Goal: Information Seeking & Learning: Learn about a topic

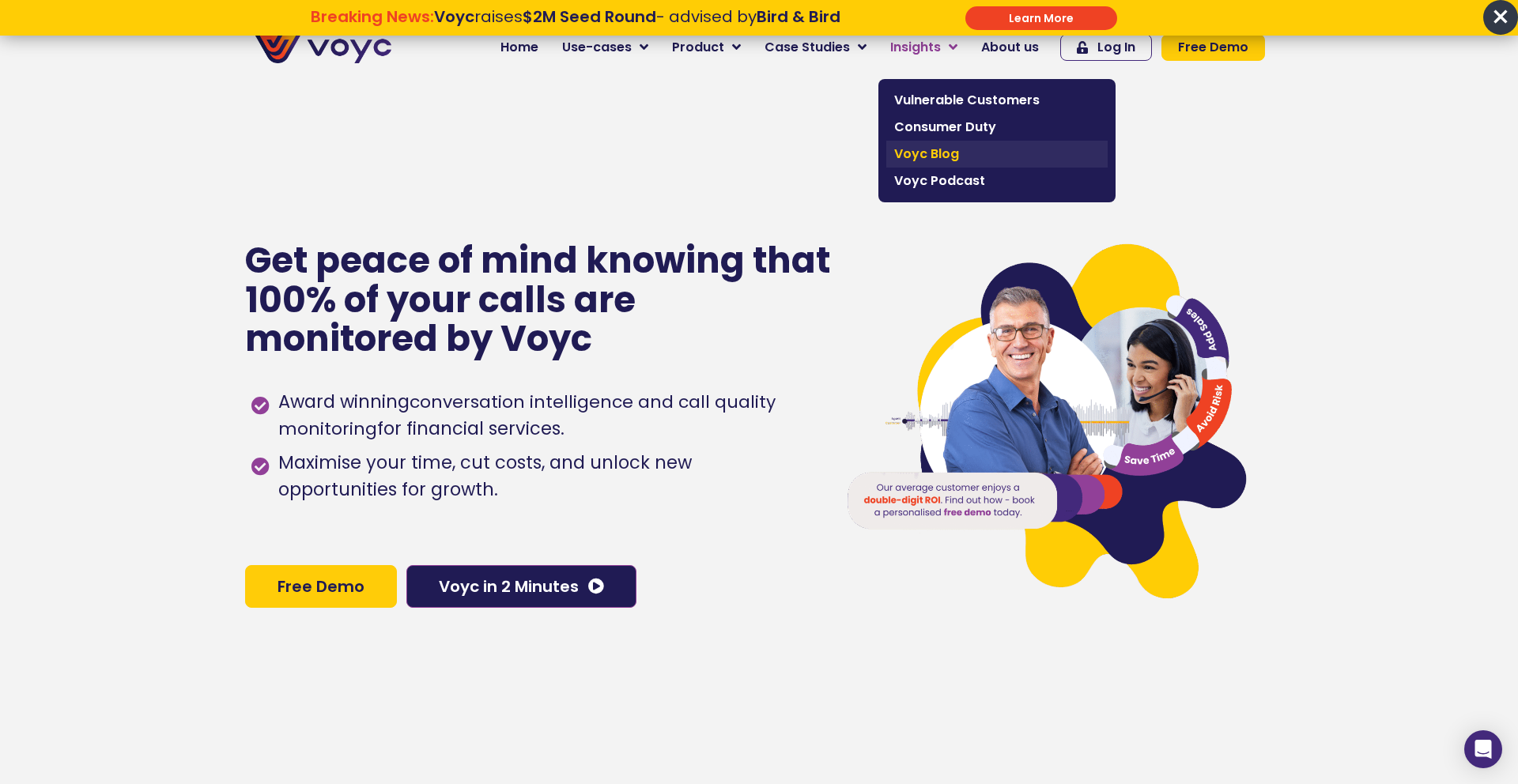
click at [932, 150] on span "Voyc Blog" at bounding box center [996, 154] width 206 height 19
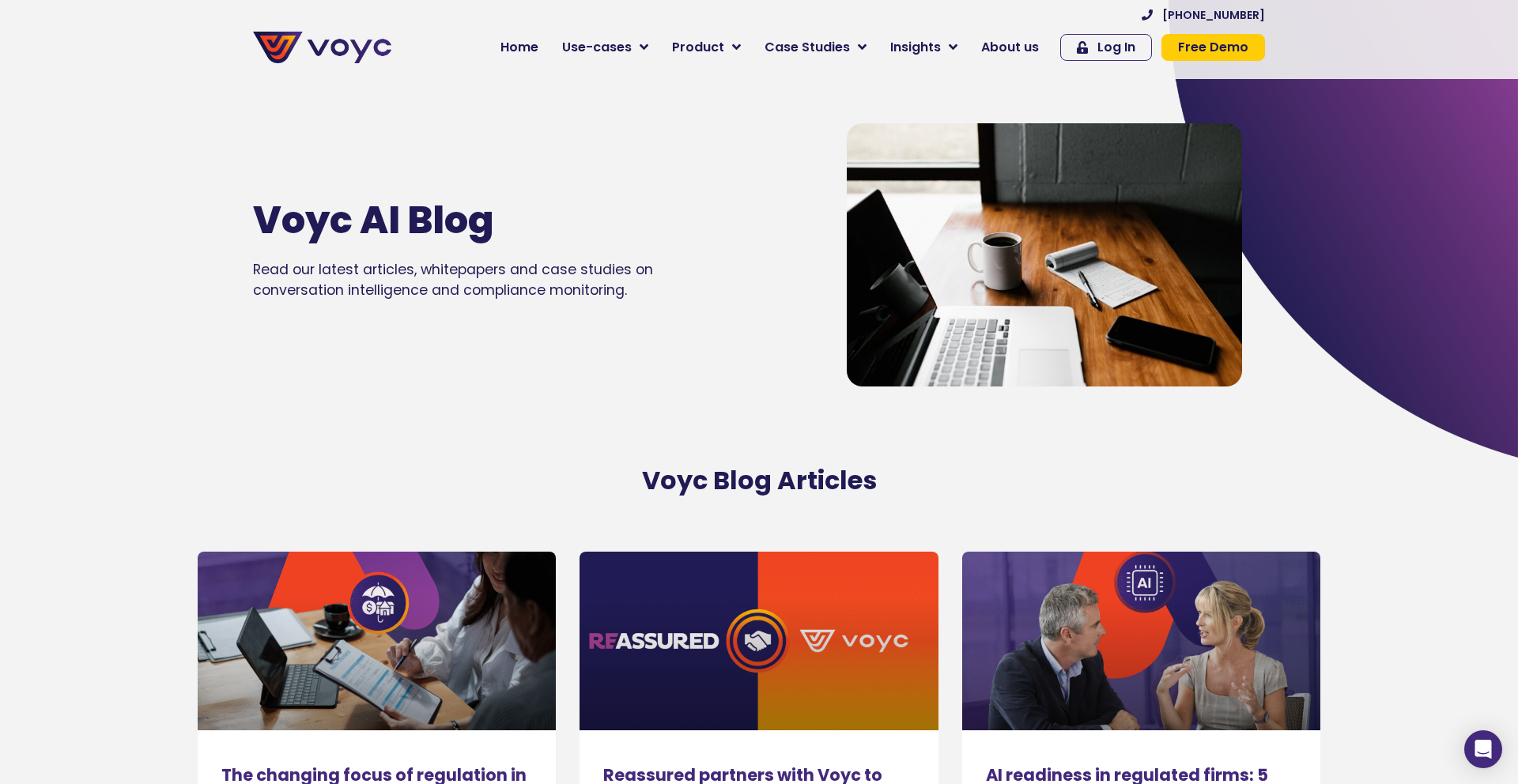
scroll to position [272, 0]
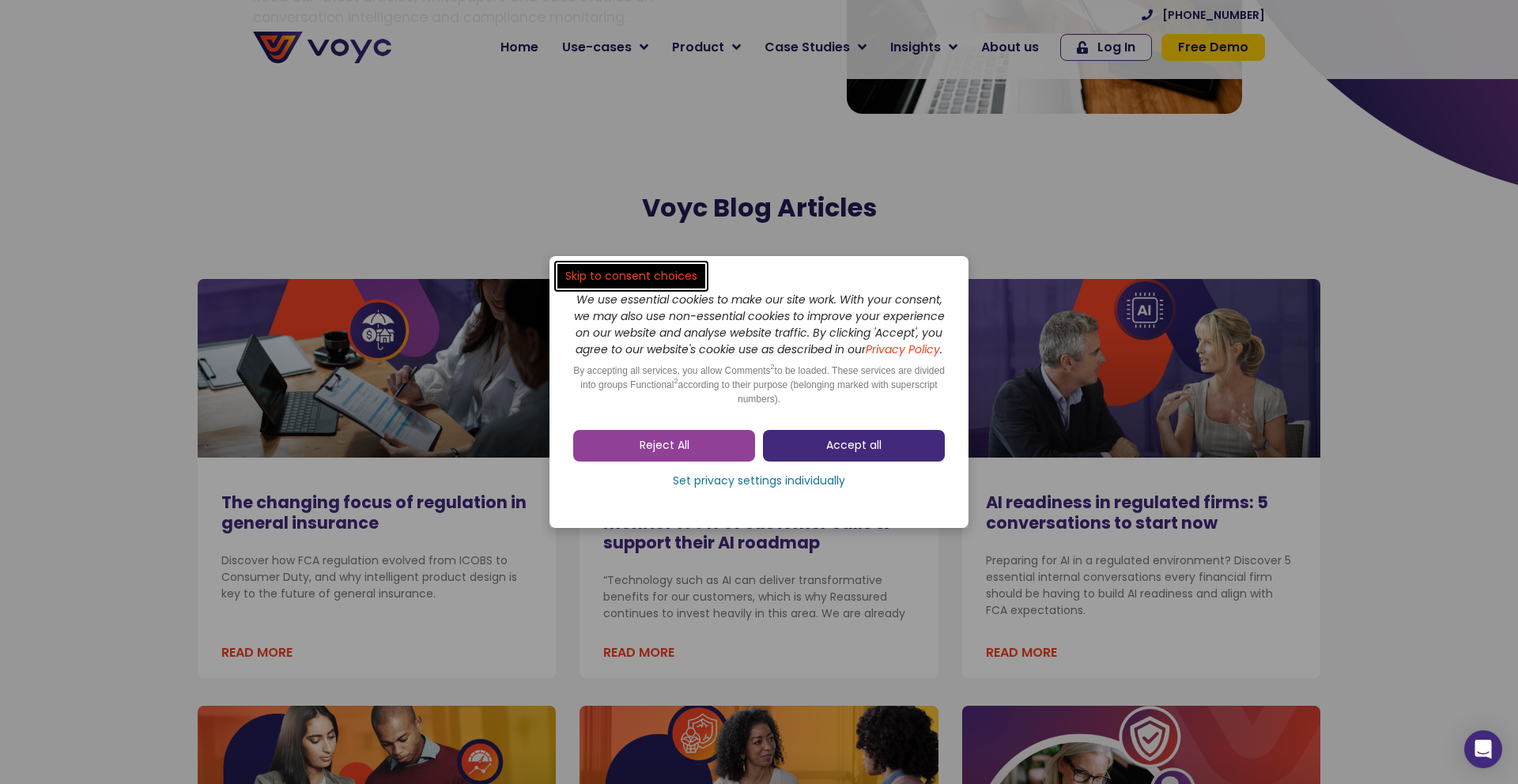
click at [840, 445] on span "Accept all" at bounding box center [853, 446] width 55 height 16
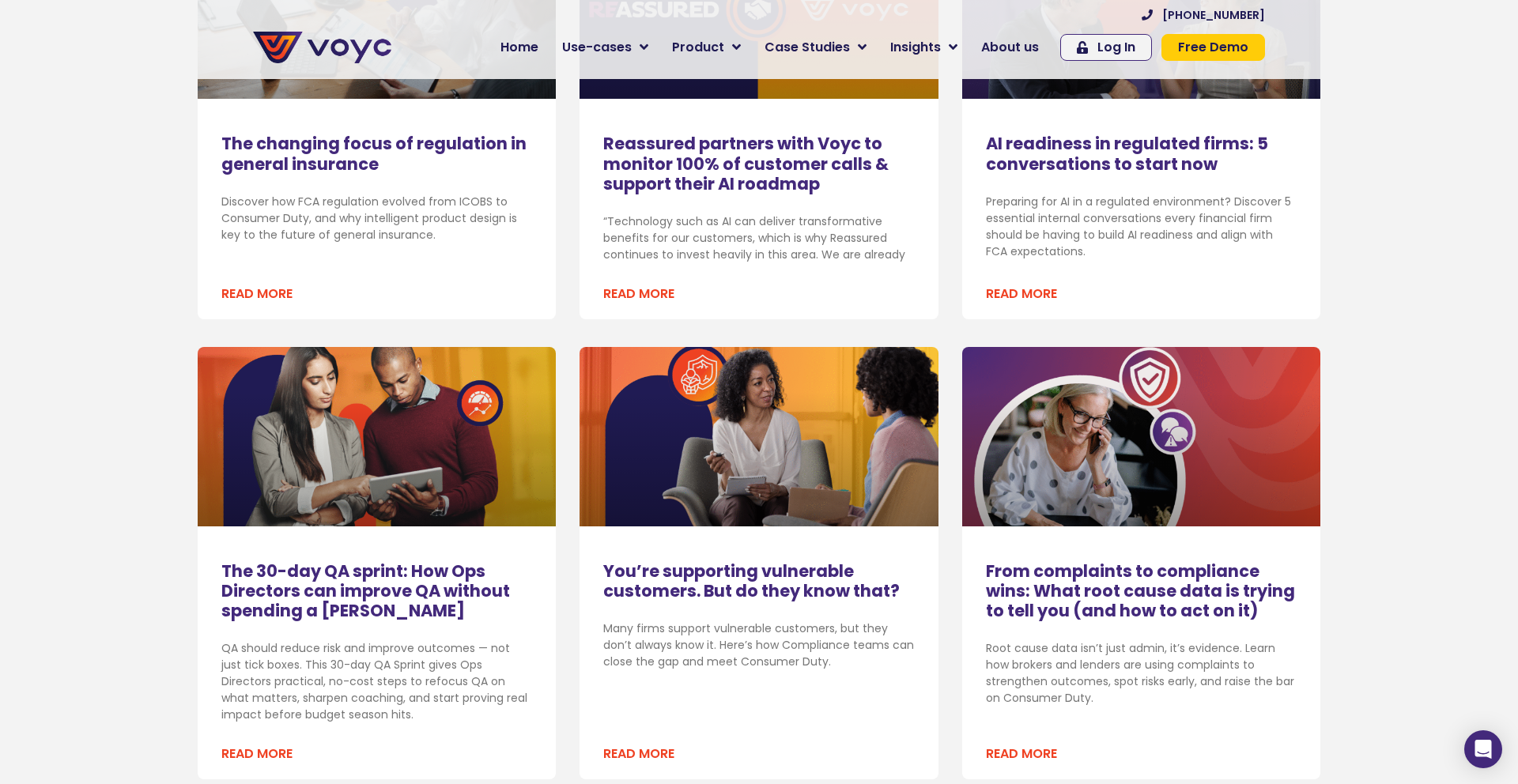
scroll to position [643, 0]
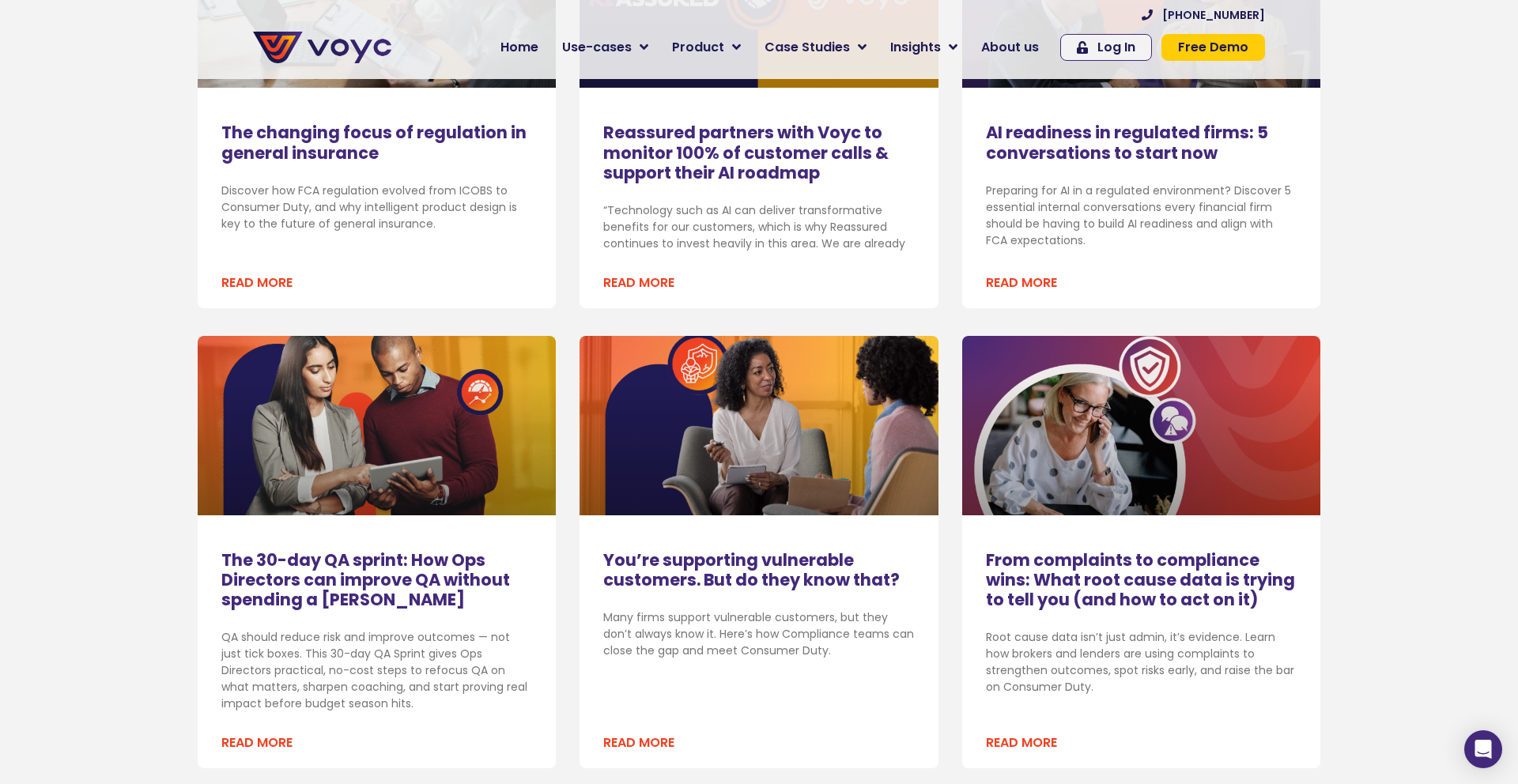
click at [263, 285] on link "Read More" at bounding box center [256, 283] width 71 height 19
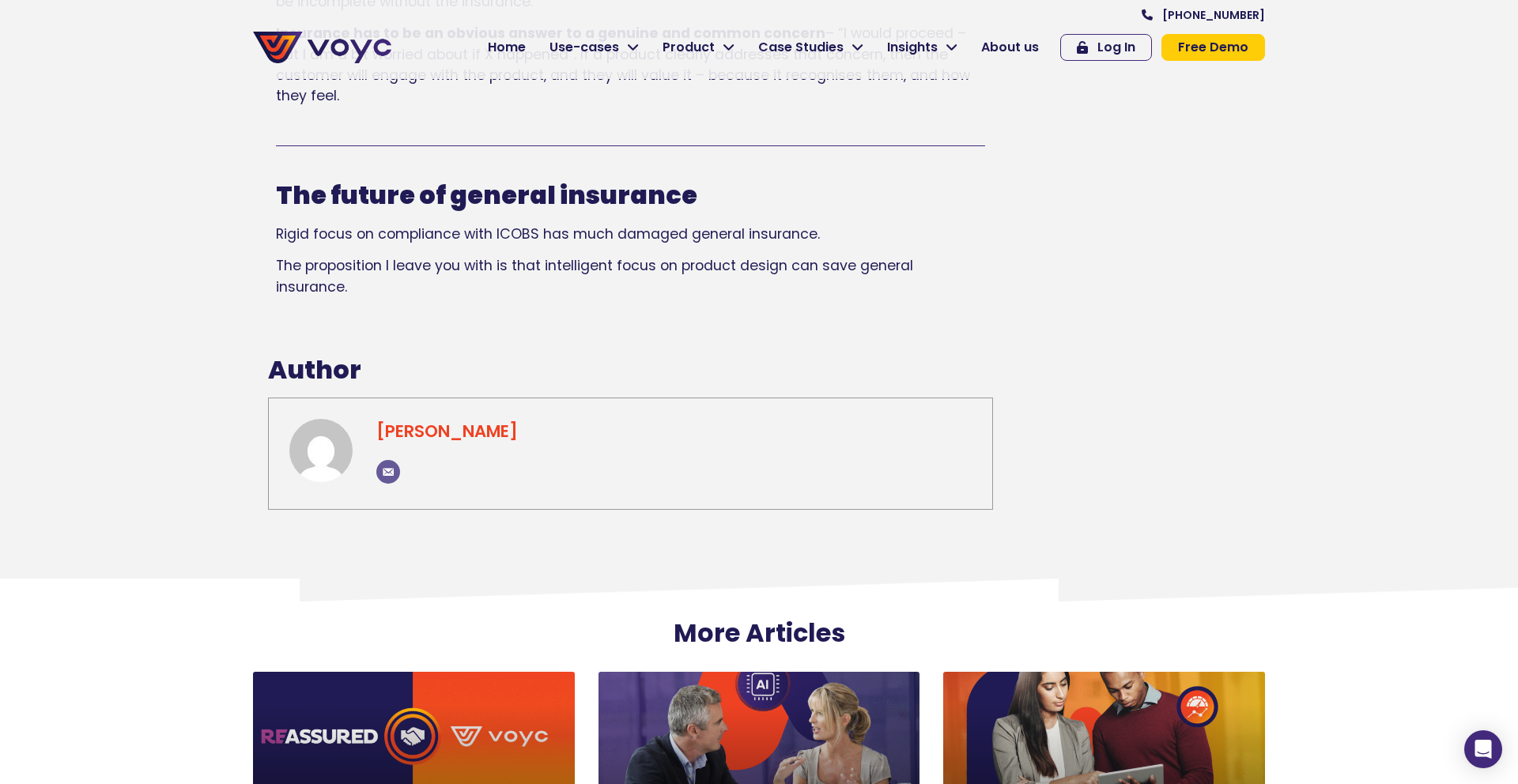
scroll to position [3771, 0]
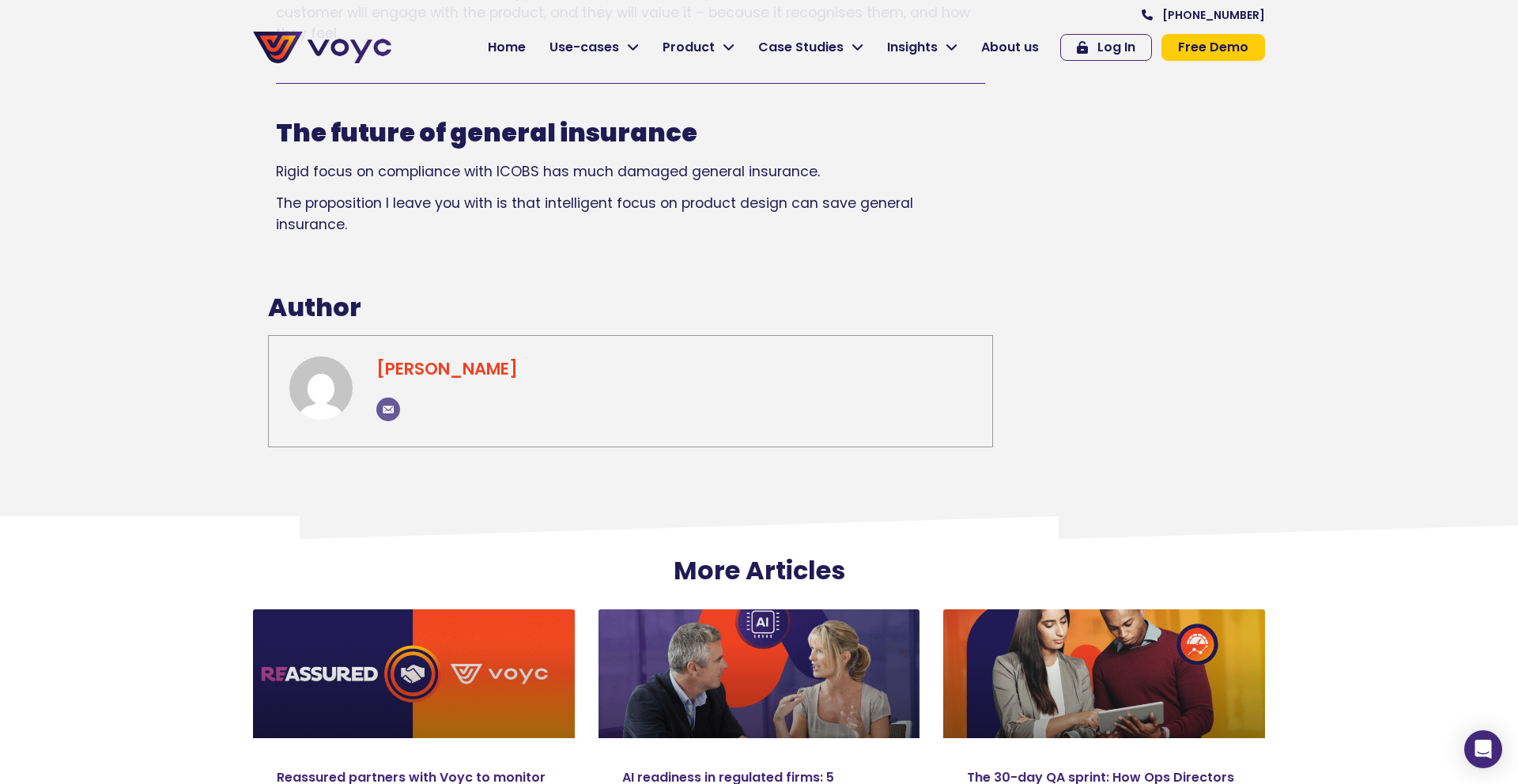
click at [483, 358] on link "Malcolm Padgett" at bounding box center [447, 369] width 142 height 23
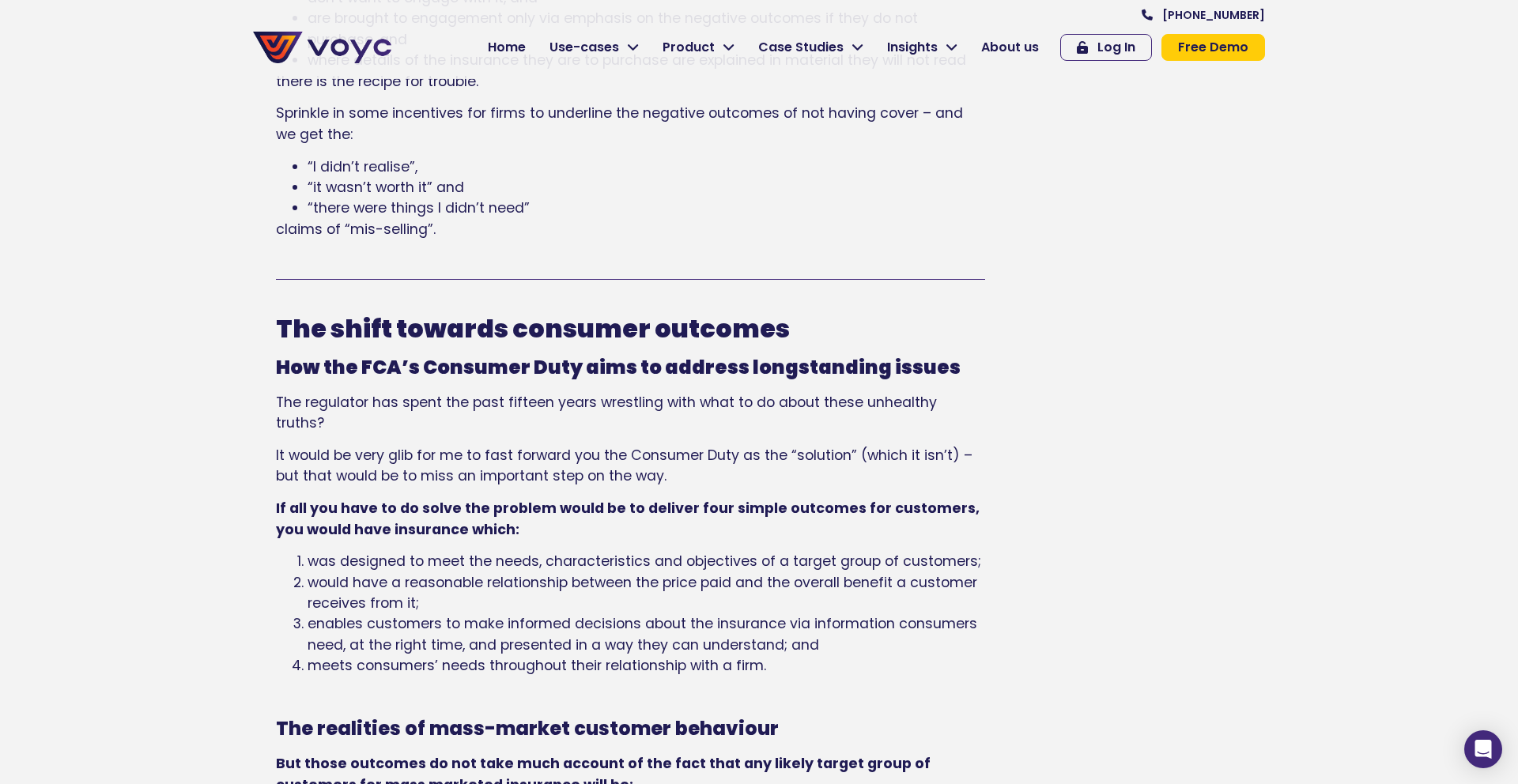
scroll to position [2208, 0]
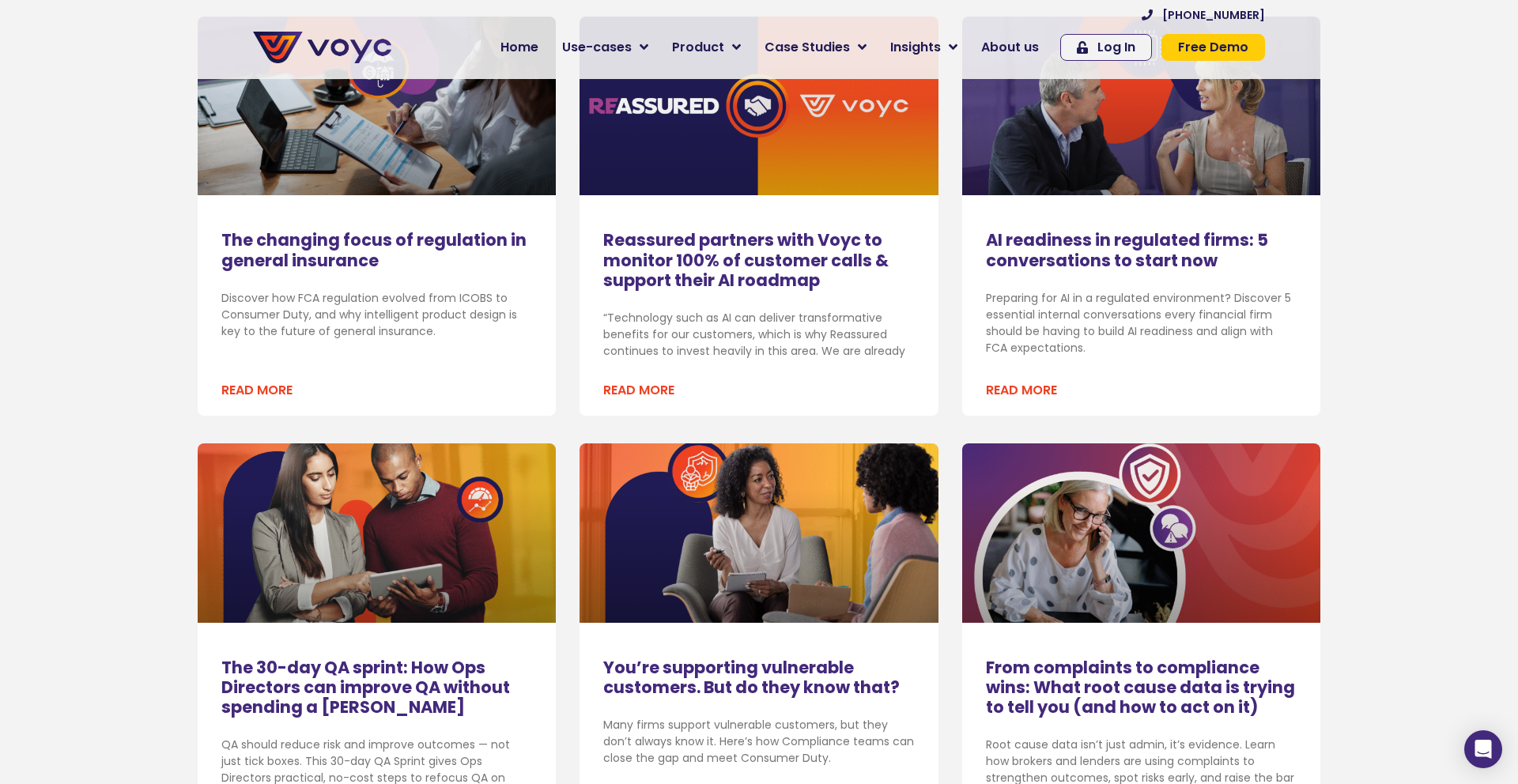
scroll to position [516, 0]
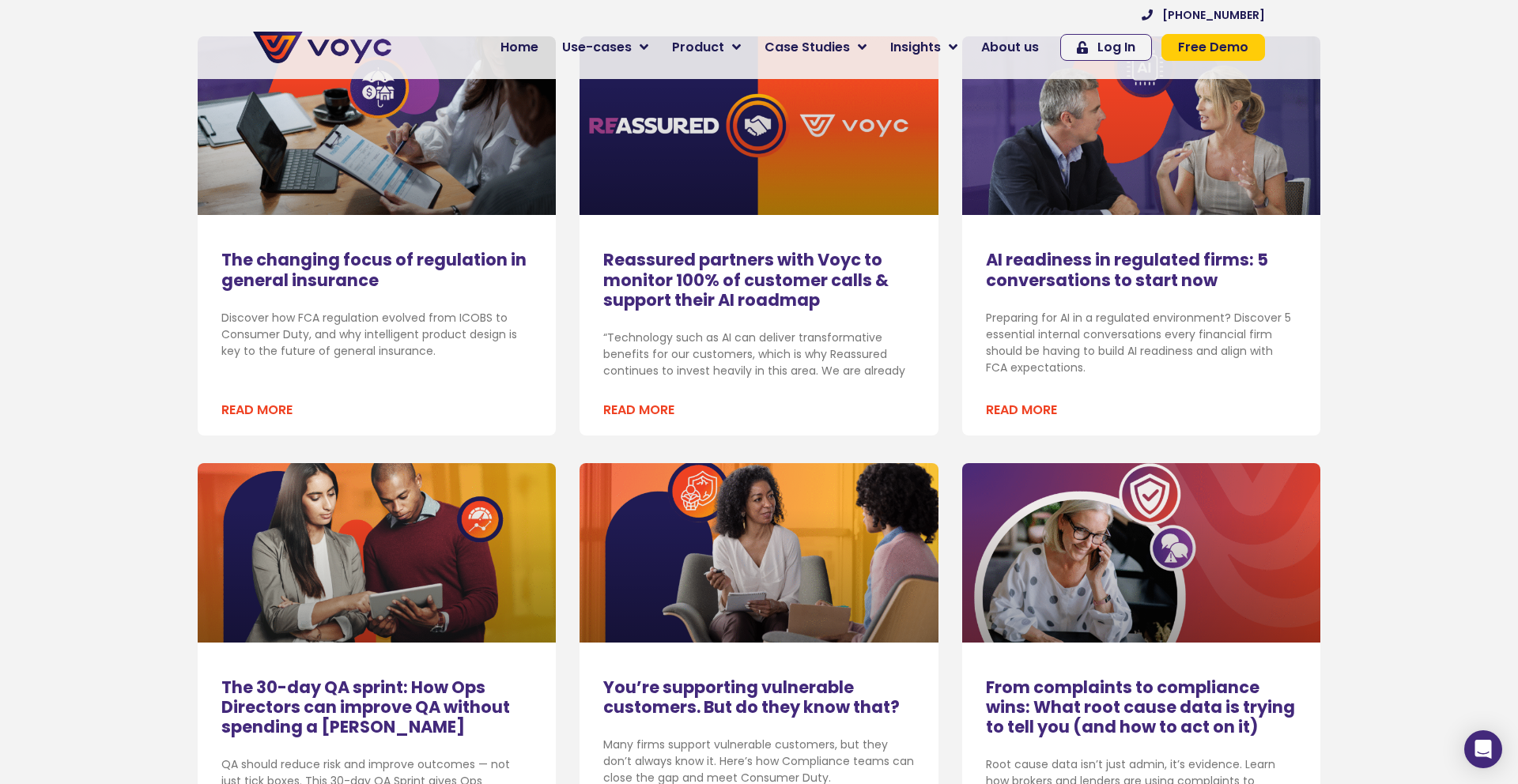
click at [1105, 264] on link "AI readiness in regulated firms: 5 conversations to start now" at bounding box center [1126, 269] width 282 height 43
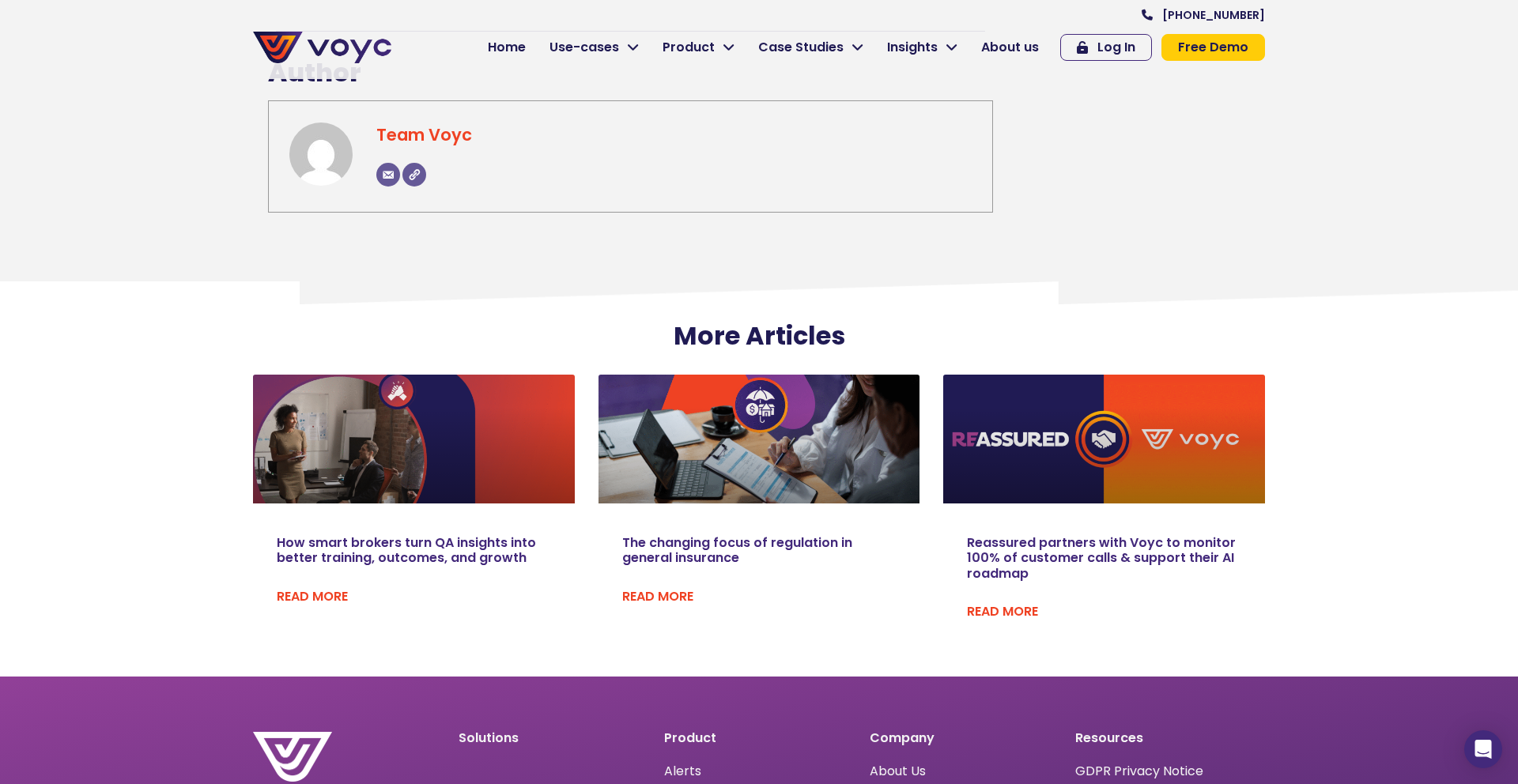
scroll to position [4258, 0]
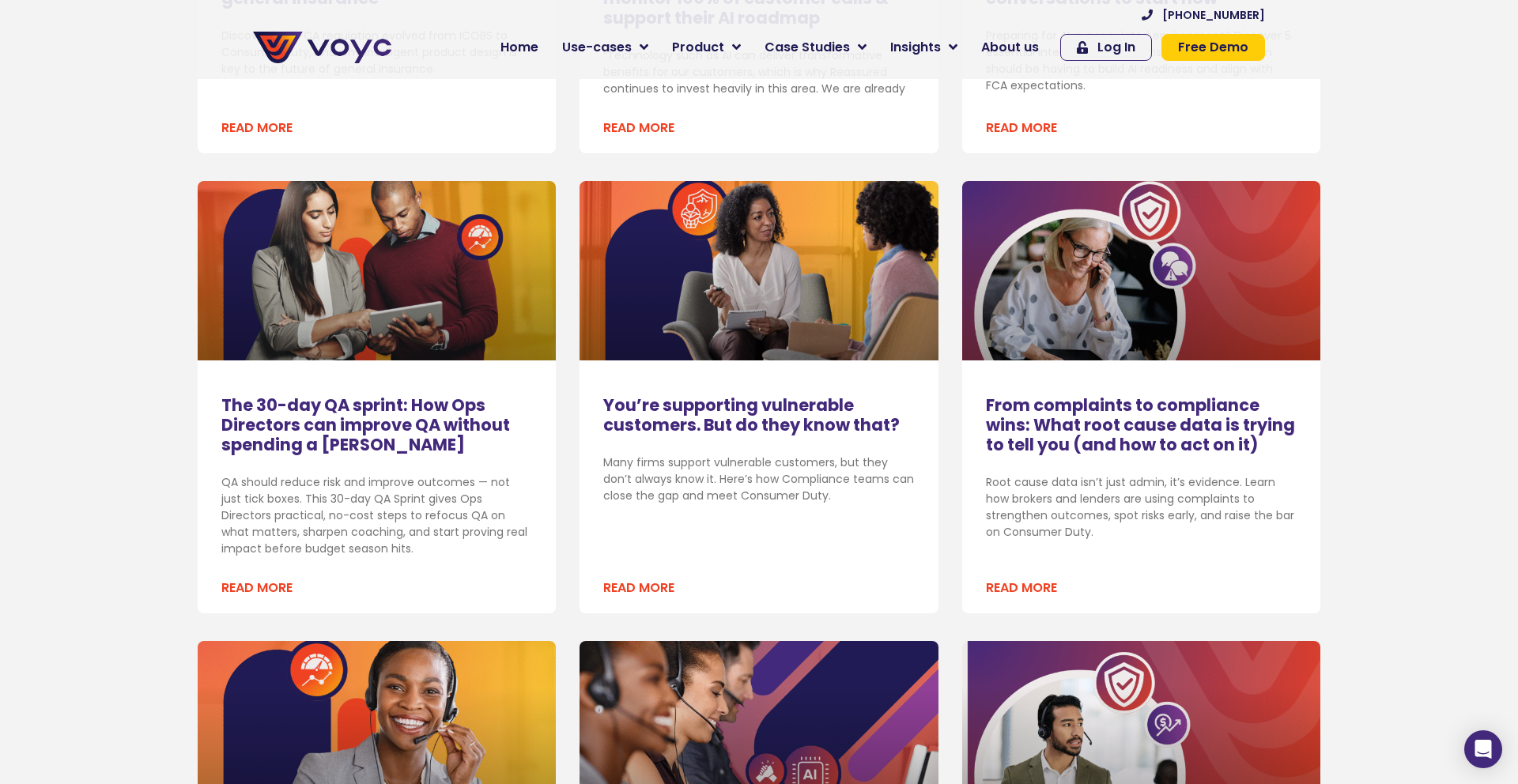
scroll to position [799, 0]
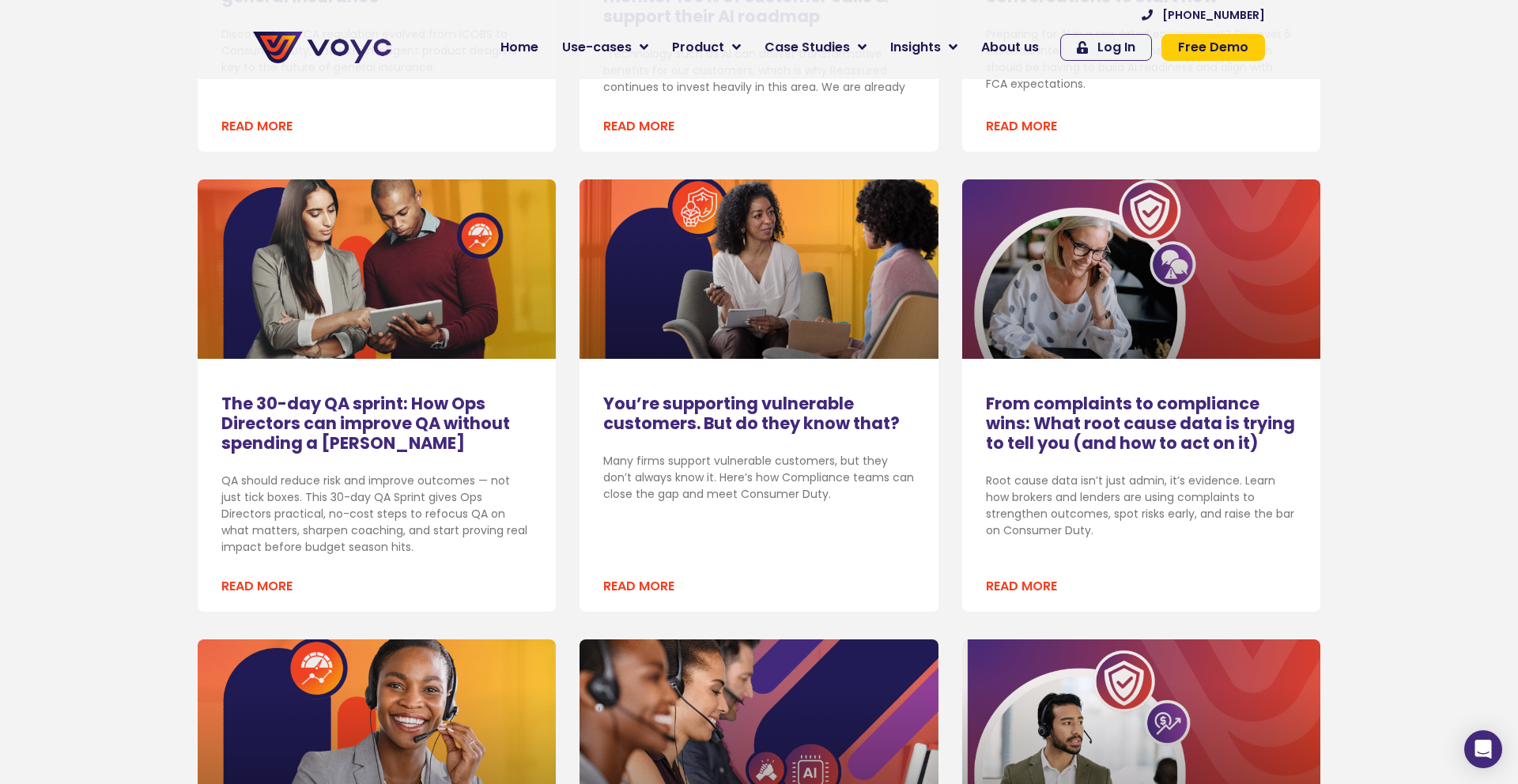
click at [260, 441] on link "The 30-day QA sprint: How Ops Directors can improve QA without spending a [PERS…" at bounding box center [365, 423] width 289 height 62
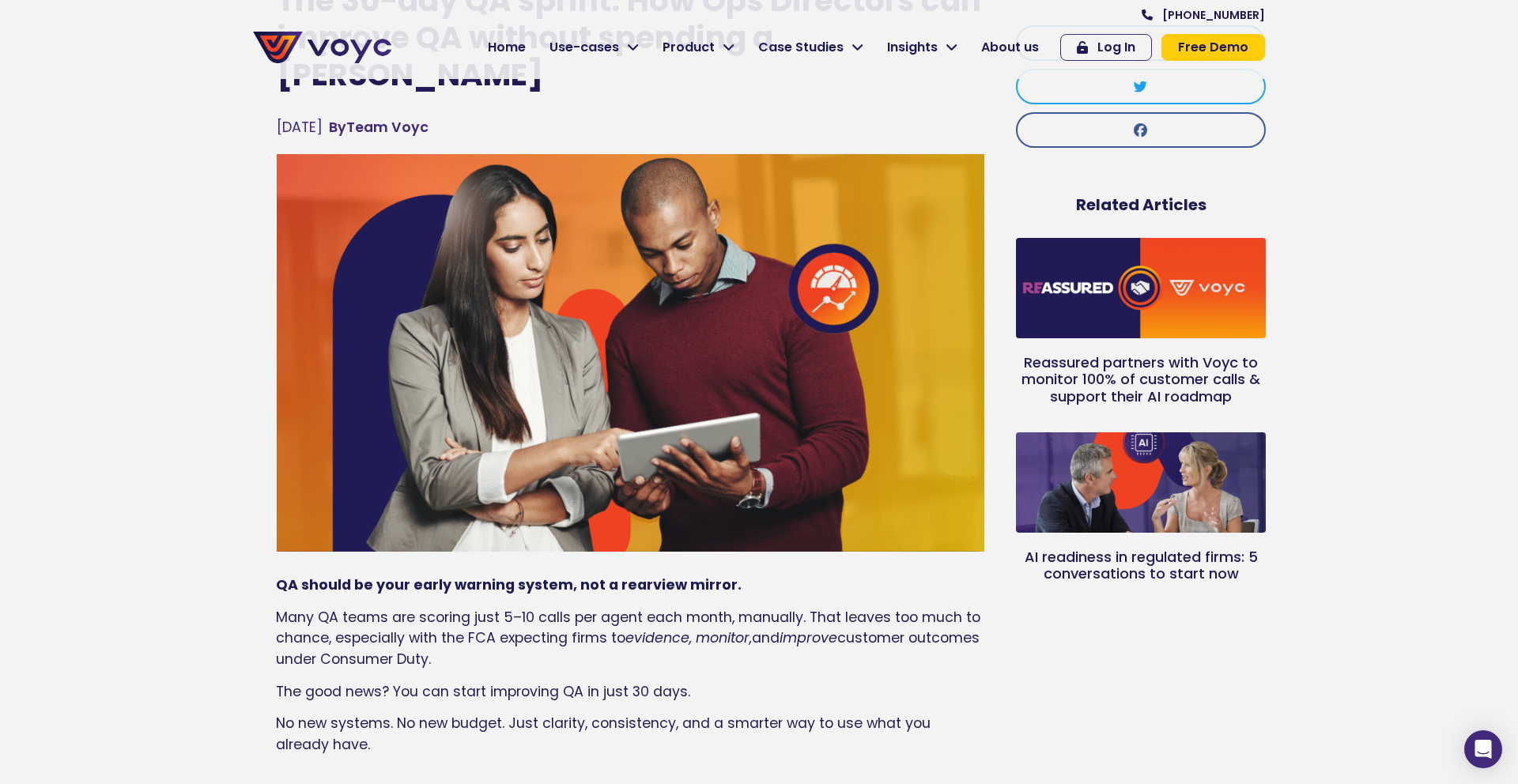
scroll to position [142, 0]
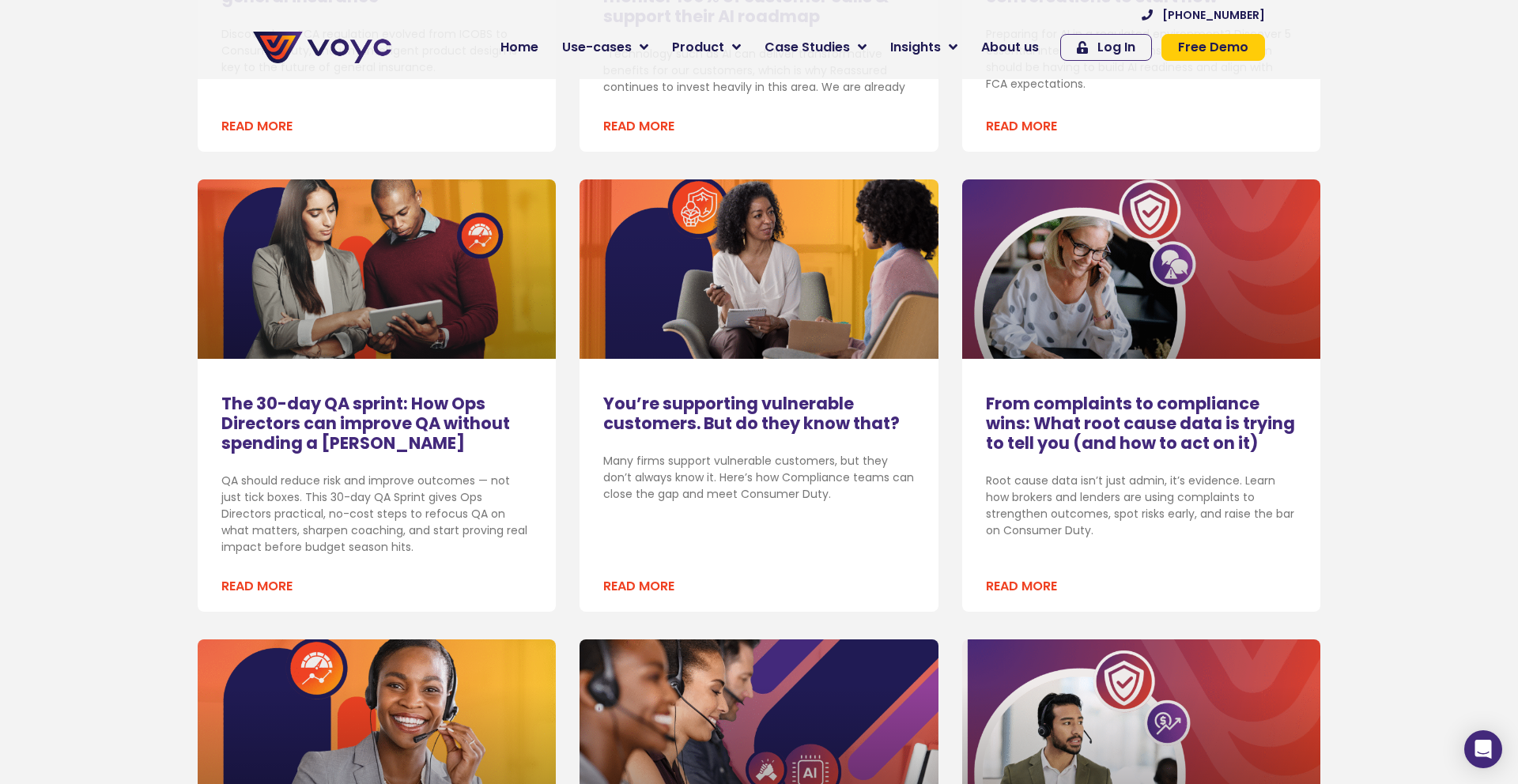
click at [698, 414] on link "You’re supporting vulnerable customers. But do they know that?" at bounding box center [751, 413] width 297 height 43
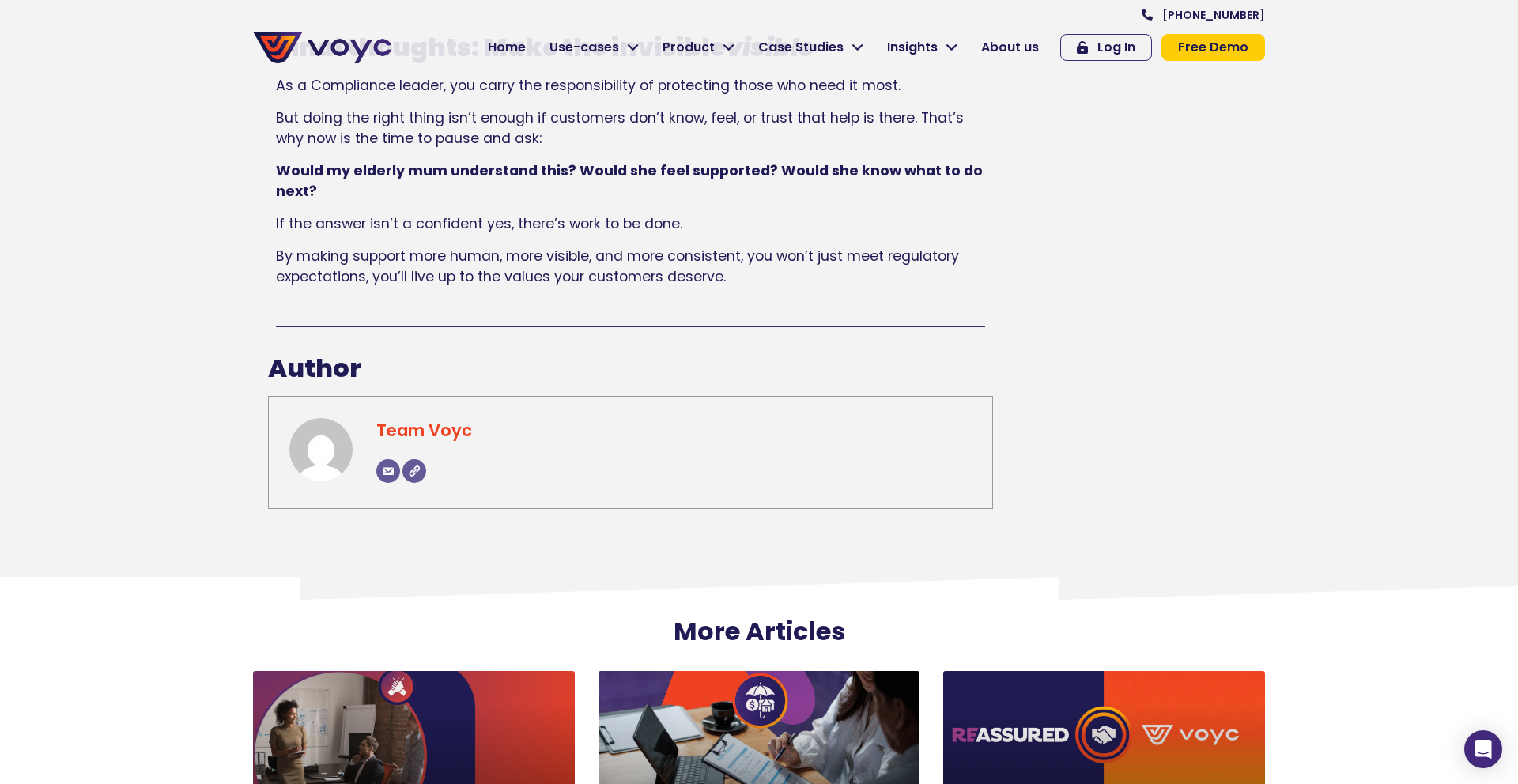
scroll to position [4007, 0]
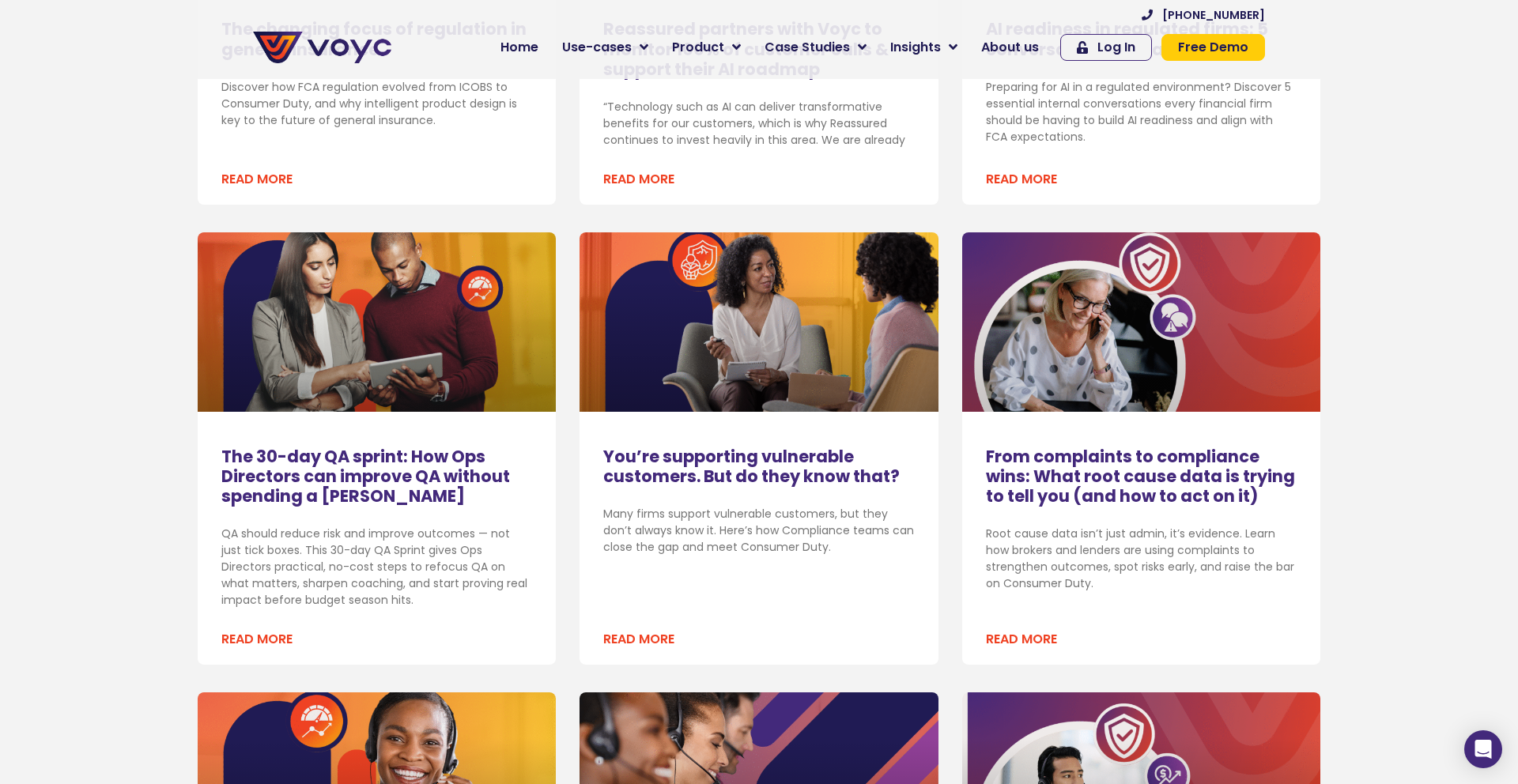
scroll to position [734, 0]
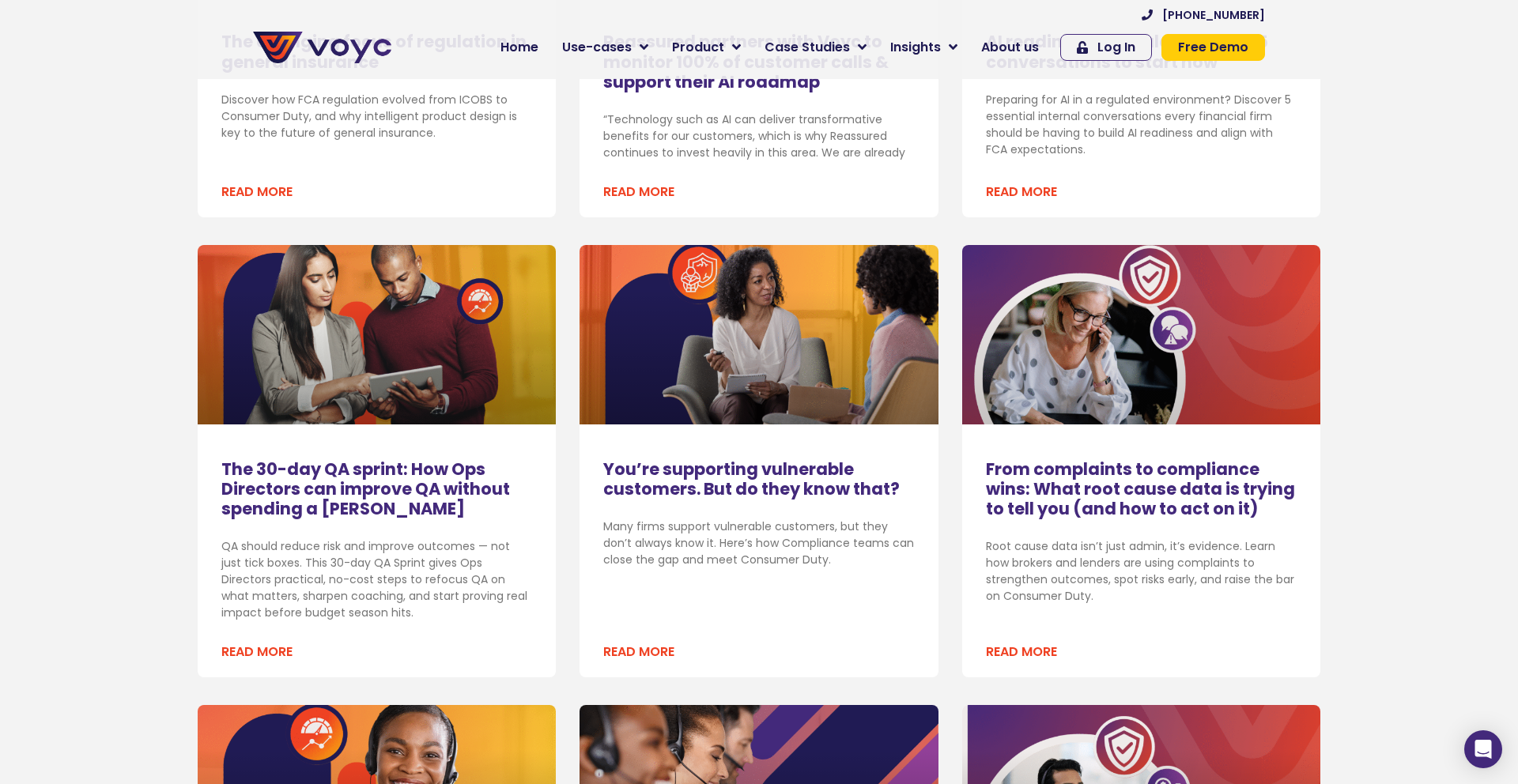
click at [1148, 480] on link "From complaints to compliance wins: What root cause data is trying to tell you …" at bounding box center [1140, 488] width 309 height 62
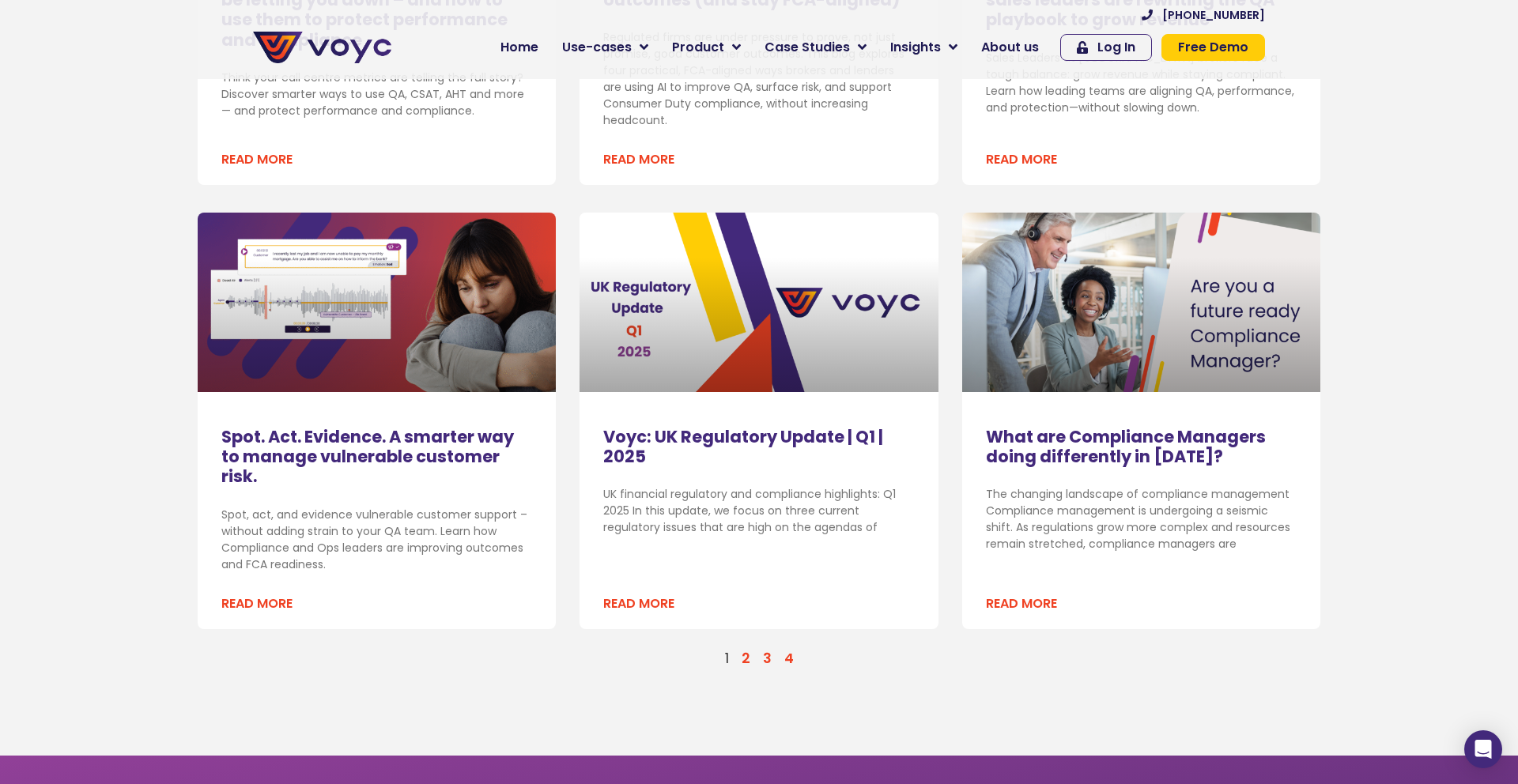
scroll to position [1685, 0]
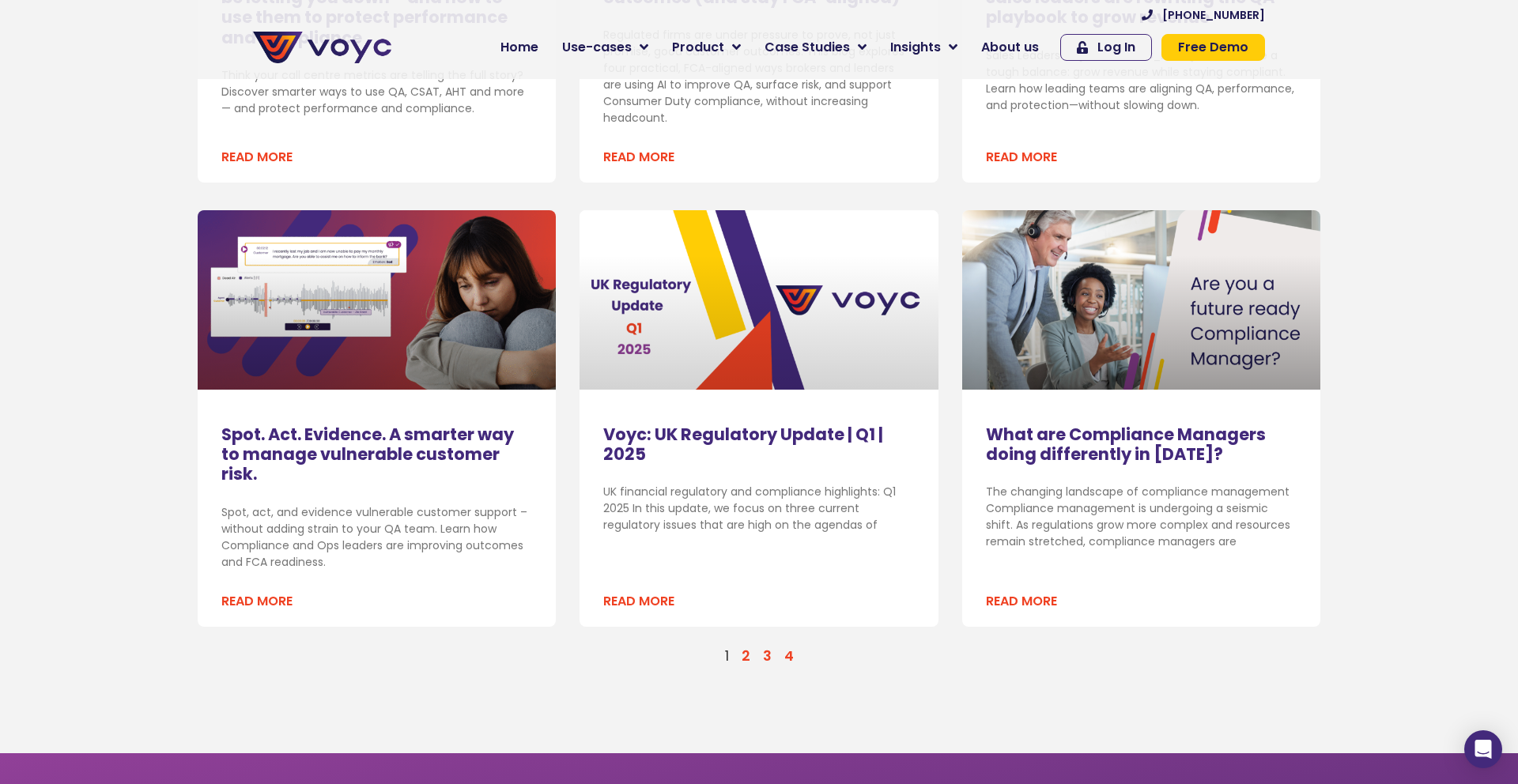
click at [645, 441] on link "Voyc: UK Regulatory Update | Q1 | 2025" at bounding box center [743, 444] width 280 height 43
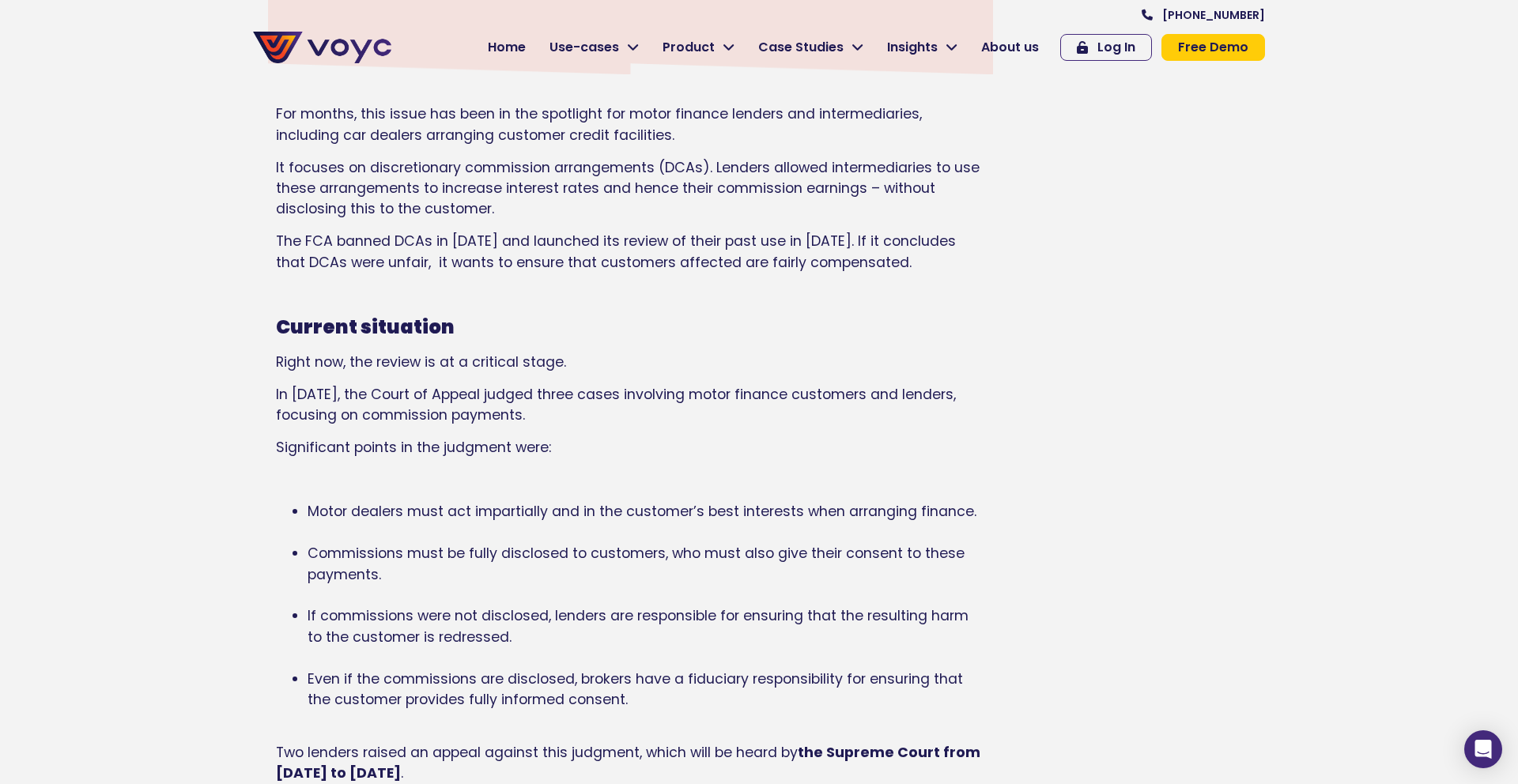
scroll to position [954, 0]
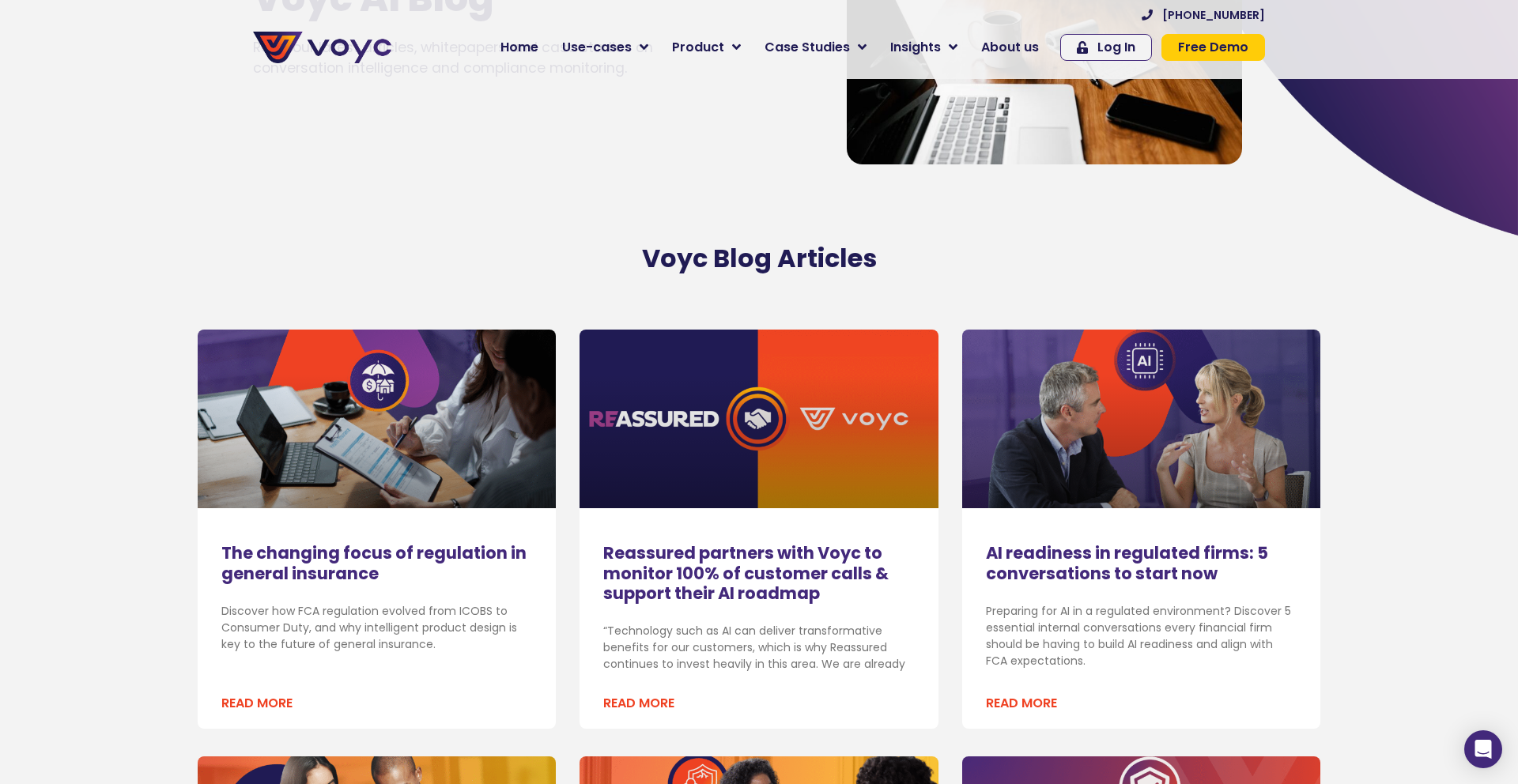
scroll to position [225, 0]
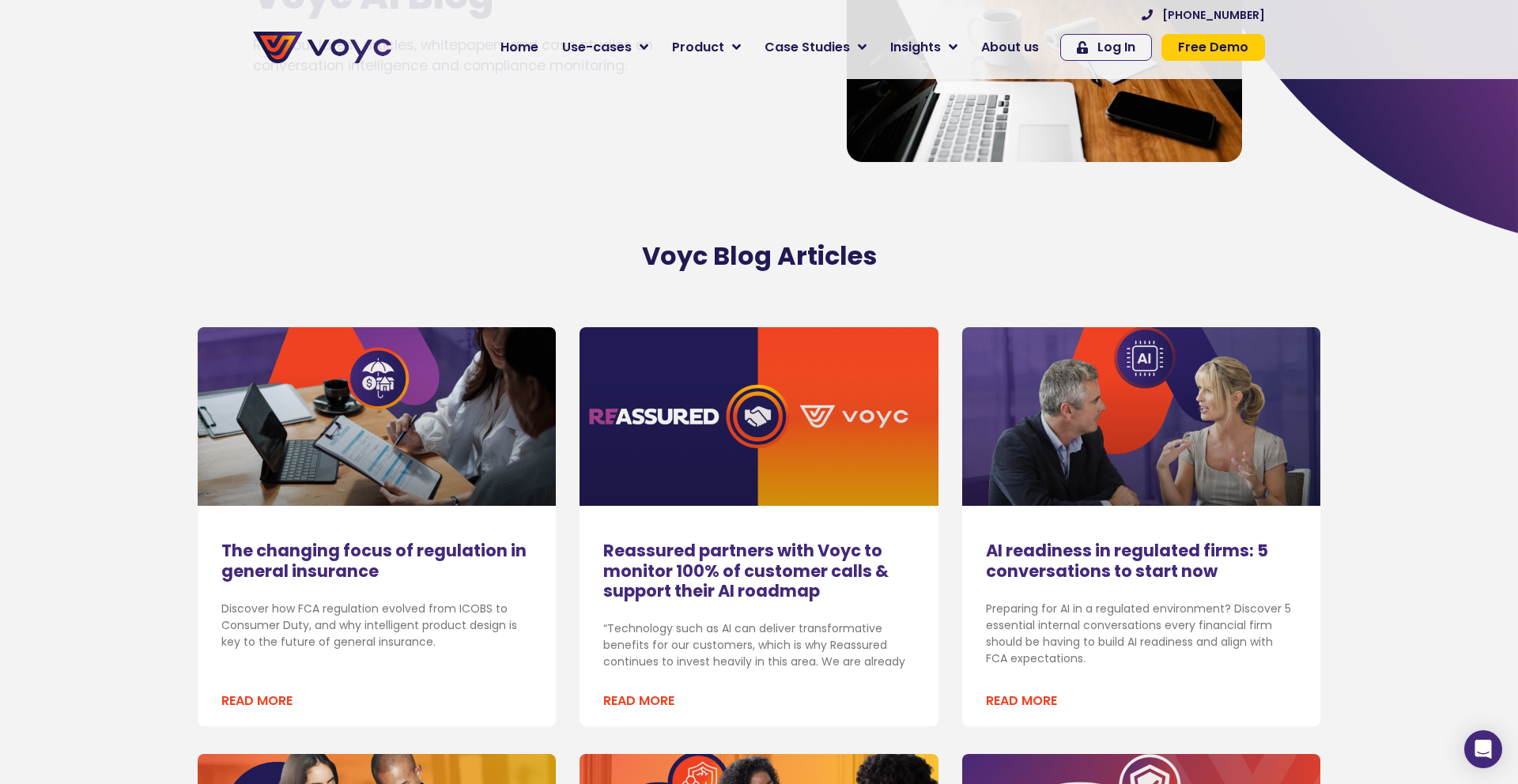
click at [673, 542] on link "Reassured partners with Voyc to monitor 100% of customer calls & support their …" at bounding box center [745, 570] width 285 height 62
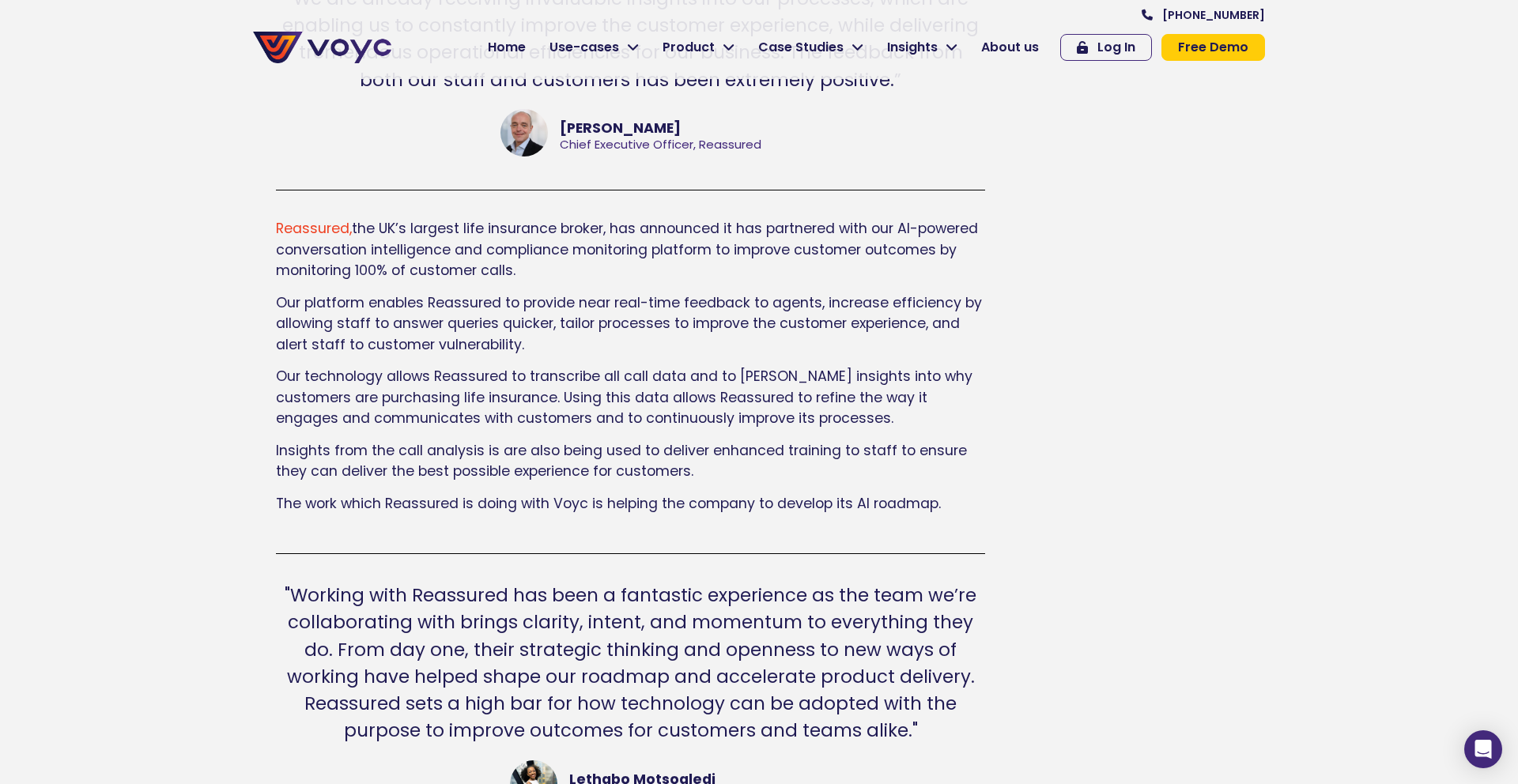
scroll to position [835, 0]
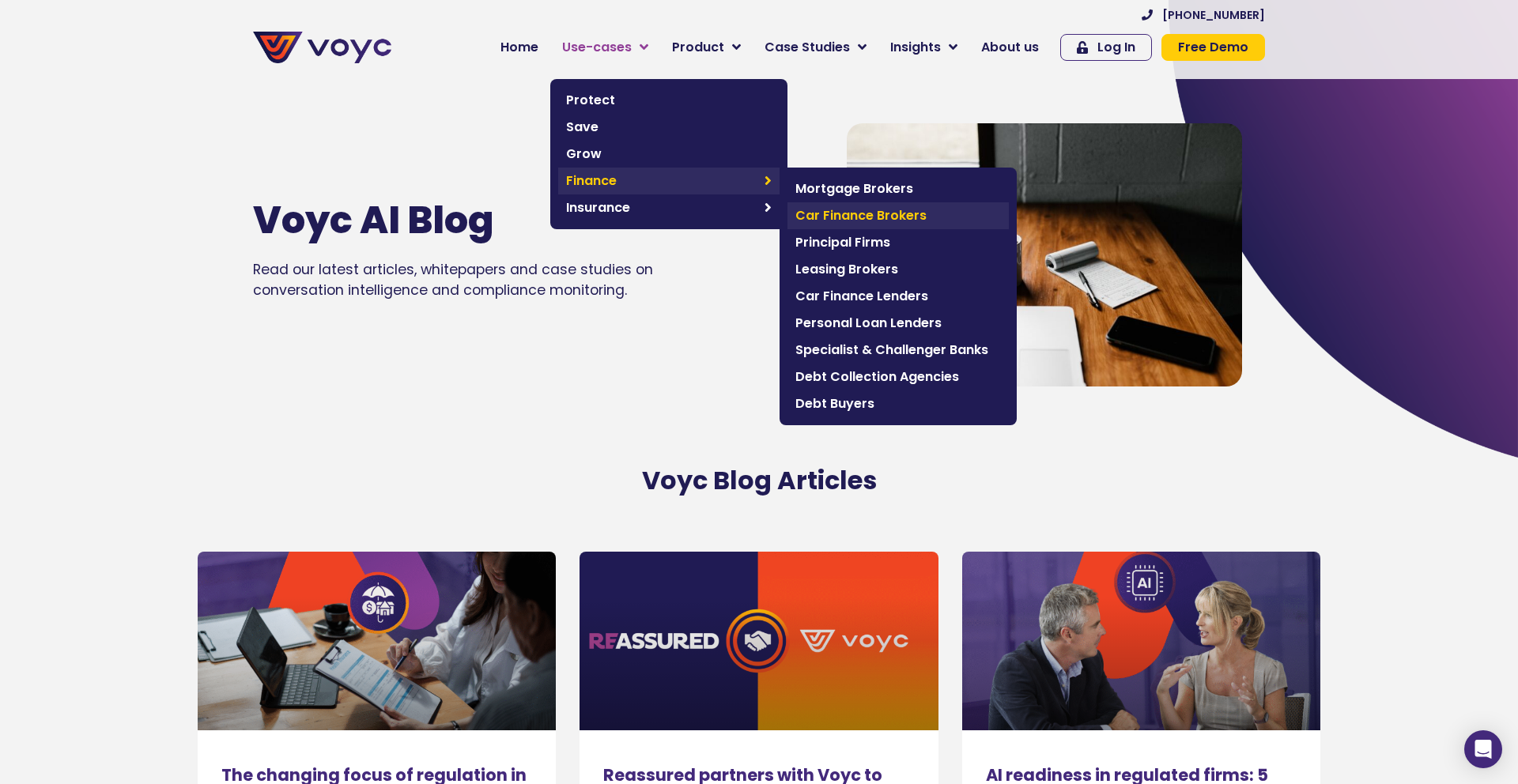
click at [845, 211] on span "Car Finance Brokers" at bounding box center [898, 216] width 206 height 19
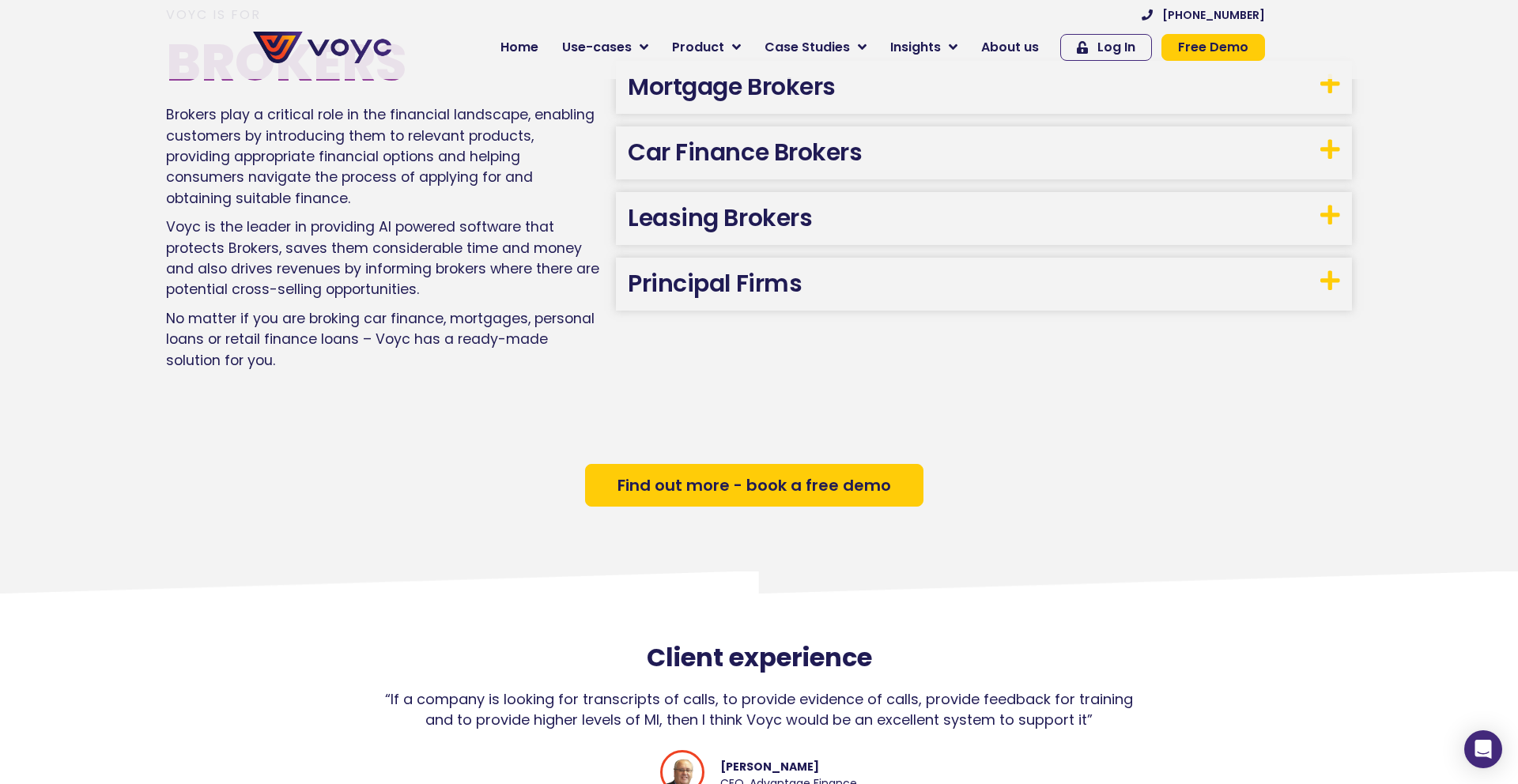
scroll to position [1108, 0]
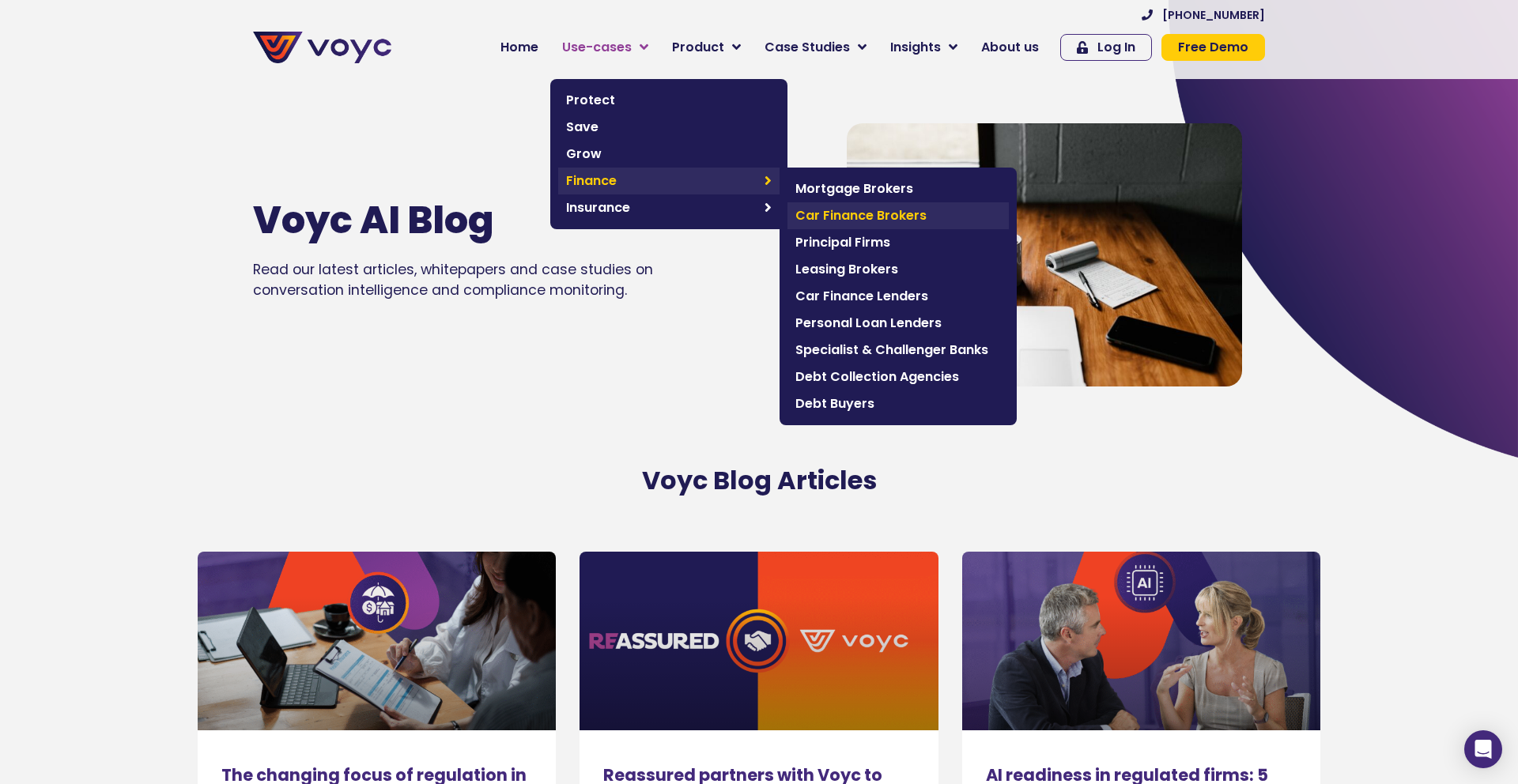
click at [814, 215] on span "Car Finance Brokers" at bounding box center [898, 216] width 206 height 19
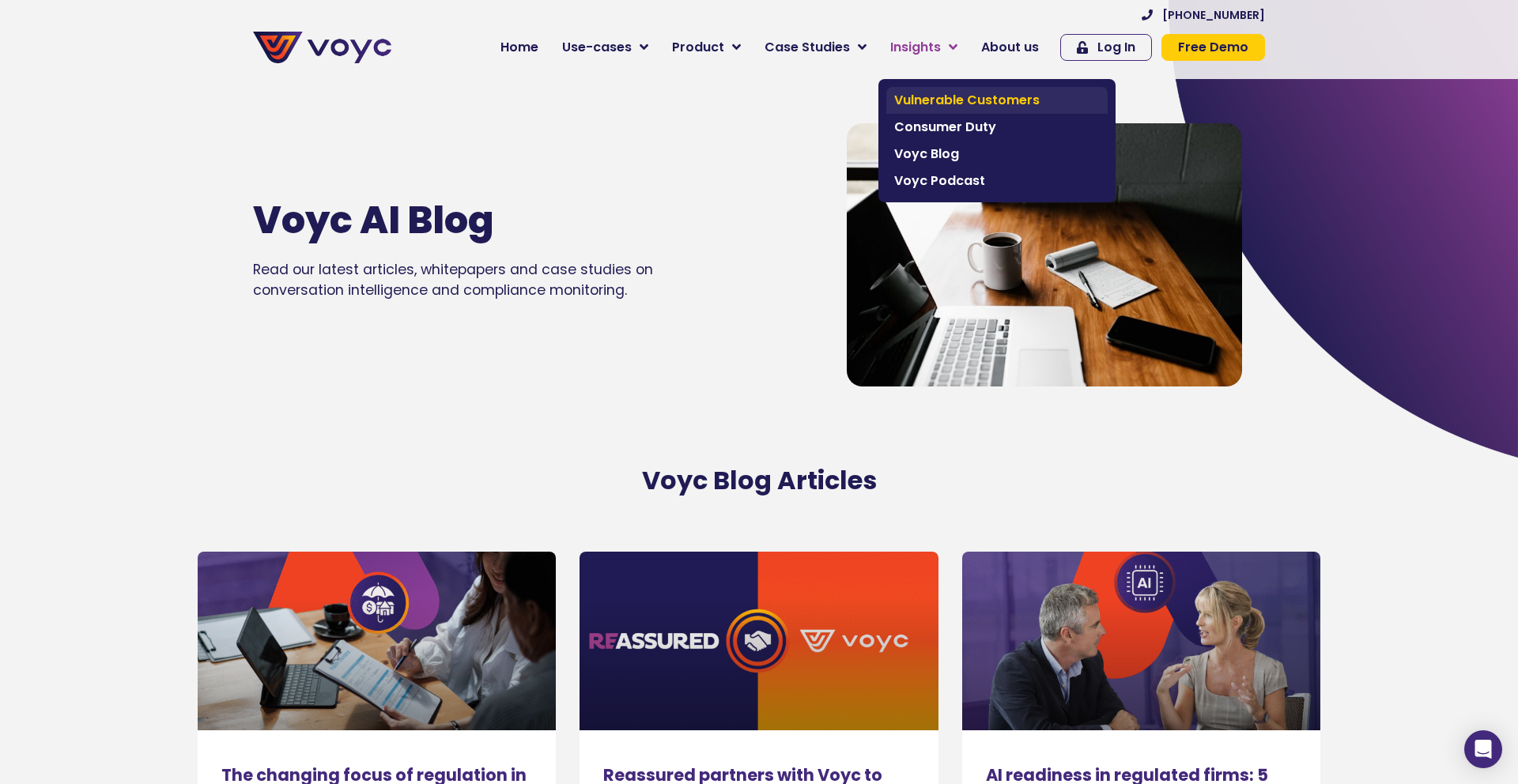
click at [945, 95] on span "Vulnerable Customers" at bounding box center [996, 101] width 206 height 19
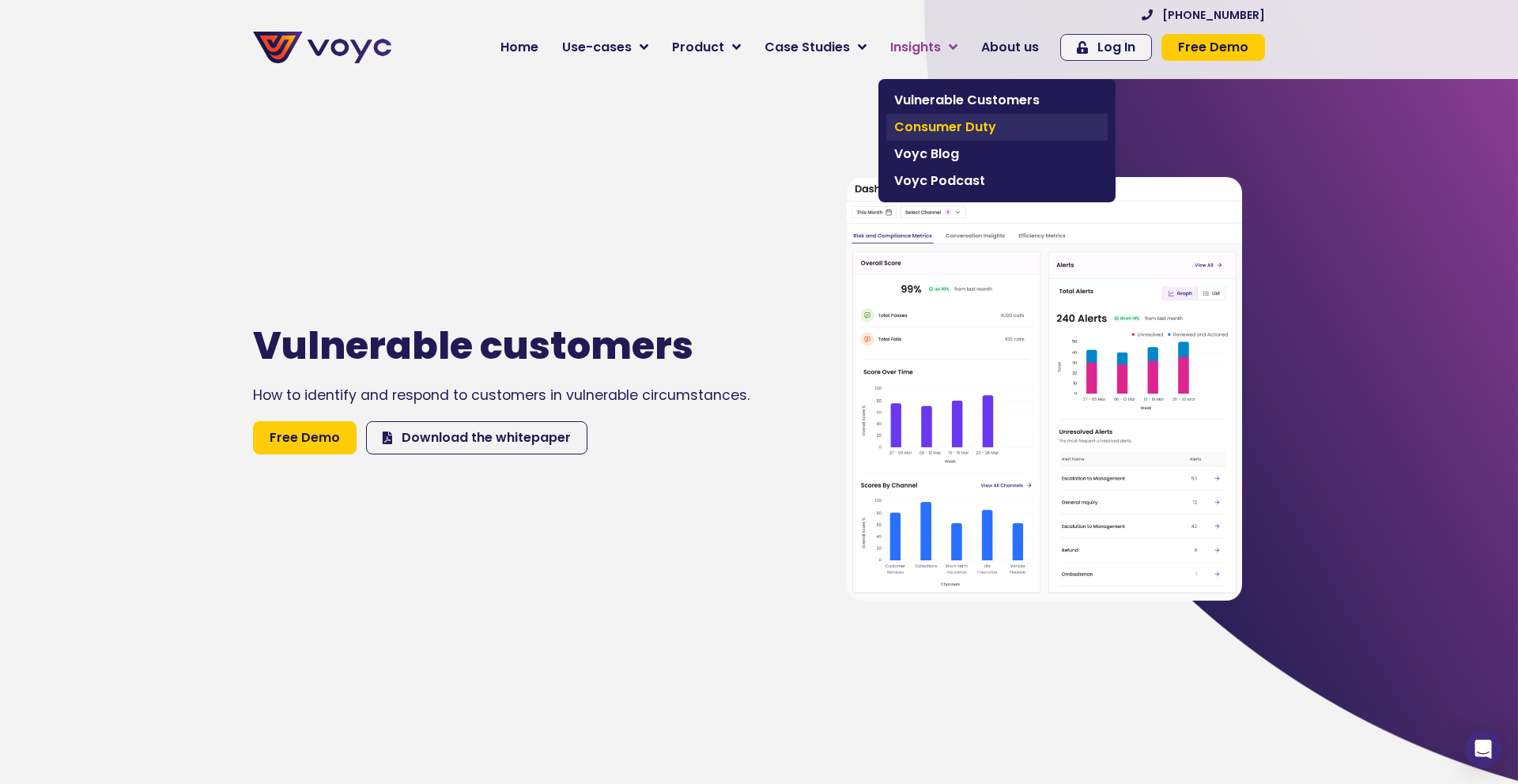
click at [937, 120] on span "Consumer Duty" at bounding box center [996, 128] width 206 height 19
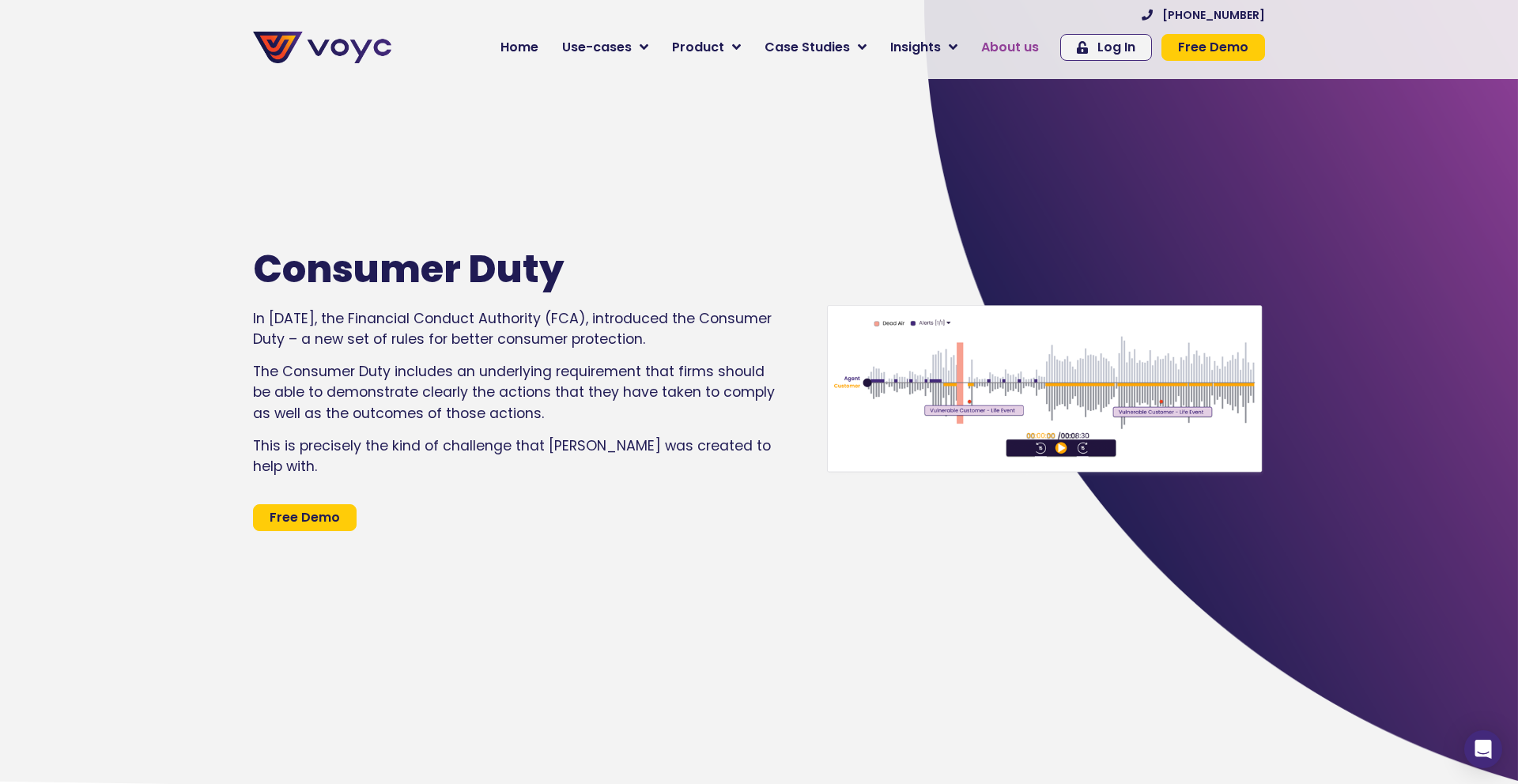
click at [1000, 49] on span "About us" at bounding box center [1010, 47] width 58 height 19
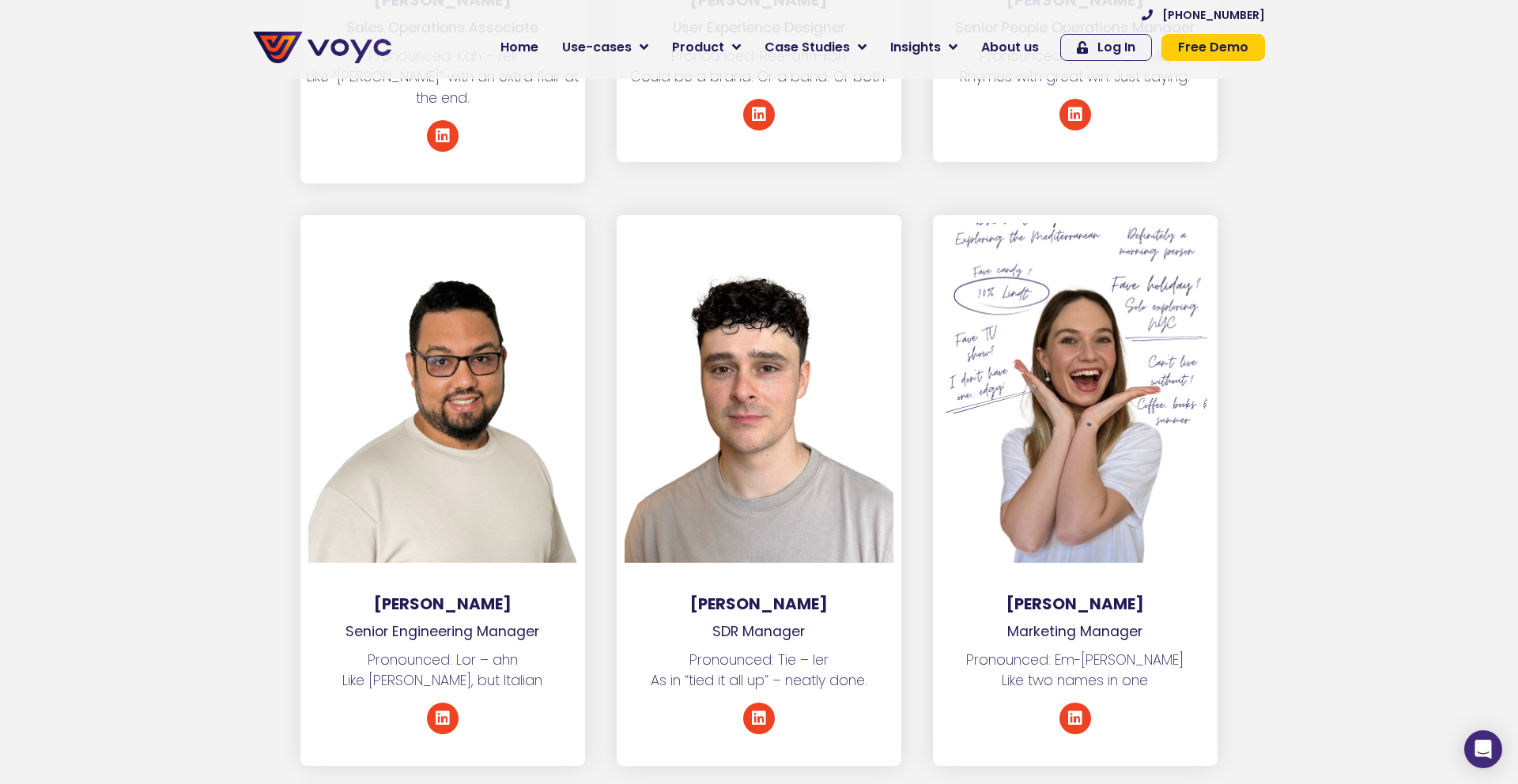
scroll to position [7374, 0]
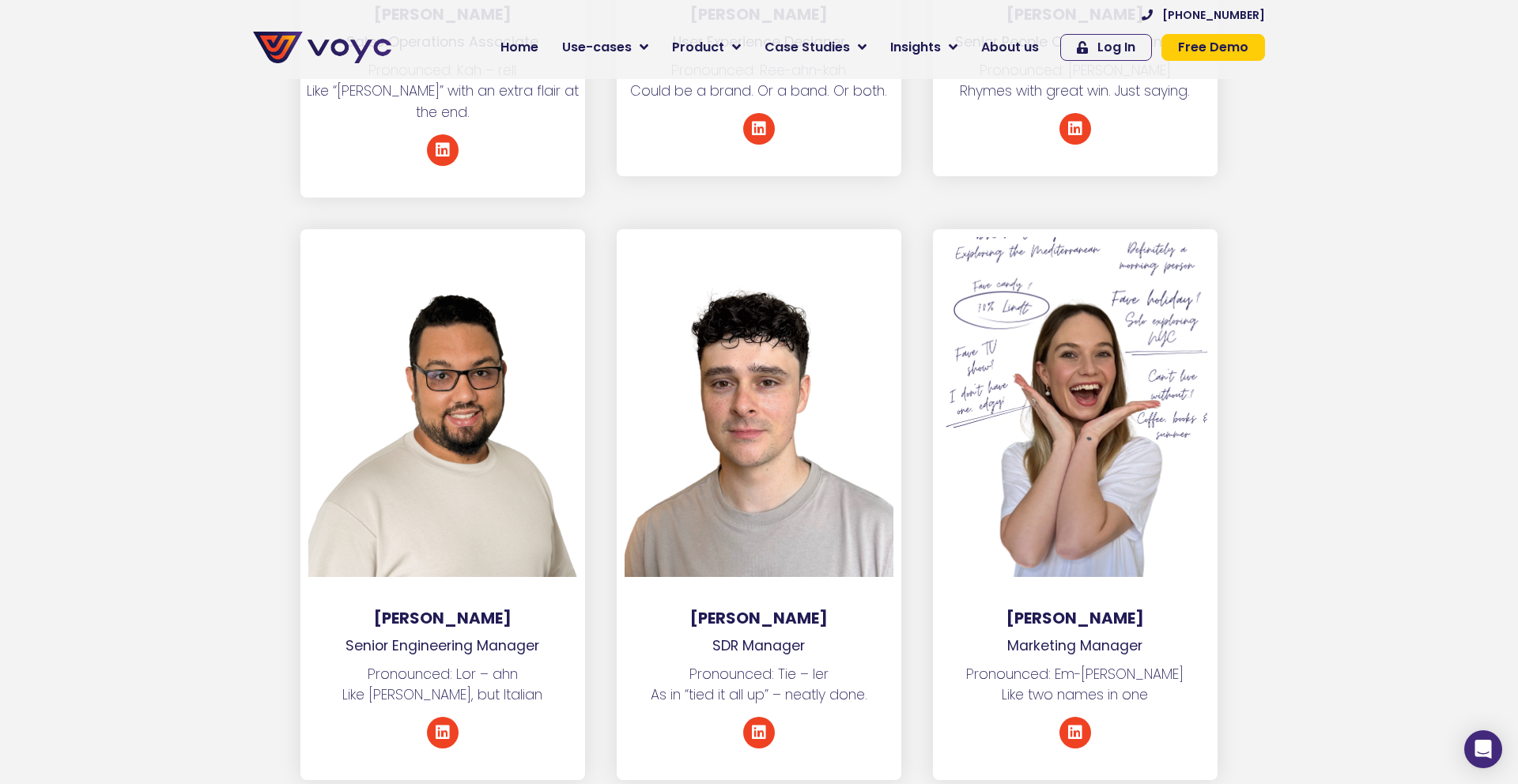
click at [1154, 355] on div at bounding box center [1074, 407] width 269 height 340
click at [1048, 475] on div at bounding box center [1074, 407] width 269 height 340
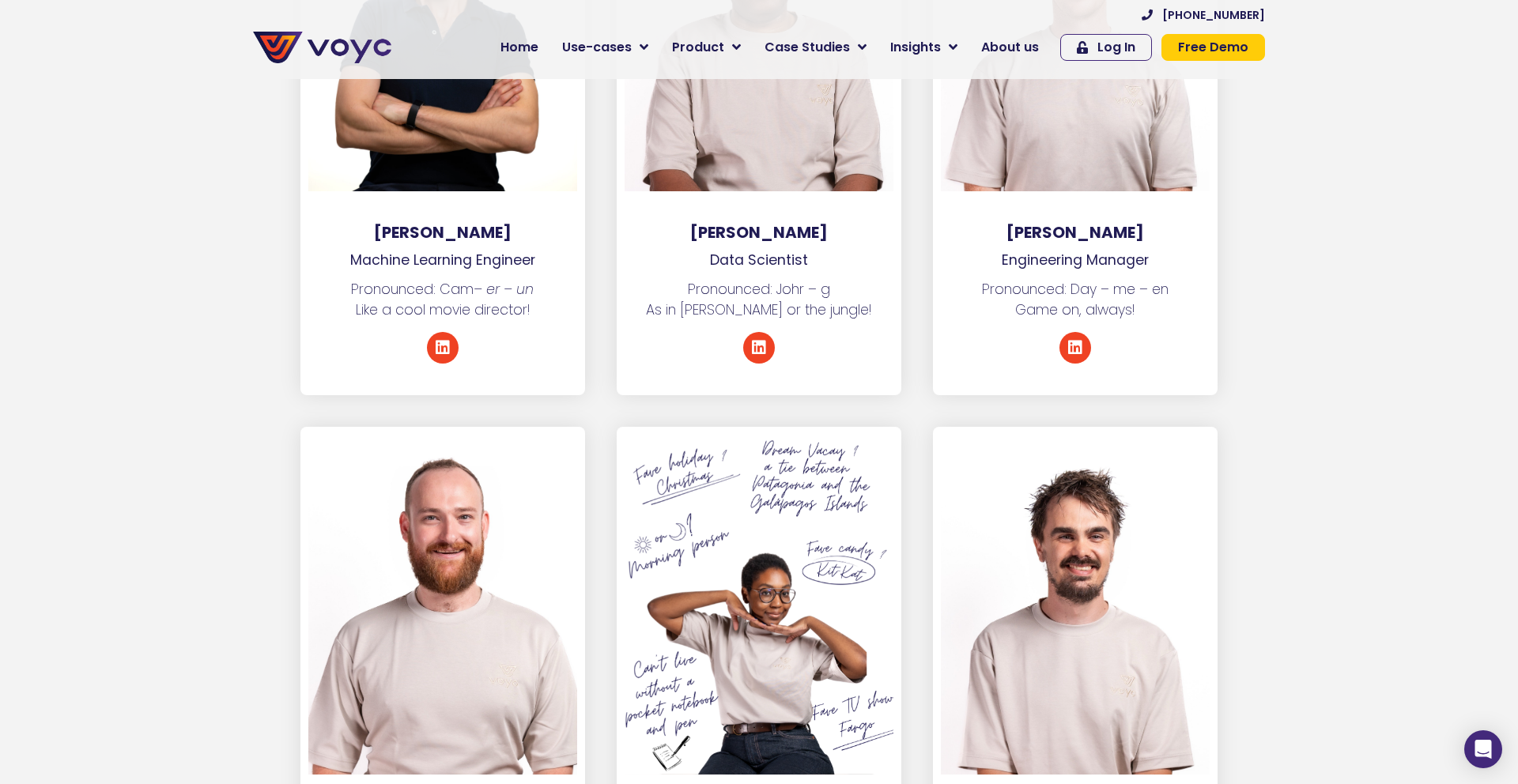
scroll to position [3267, 0]
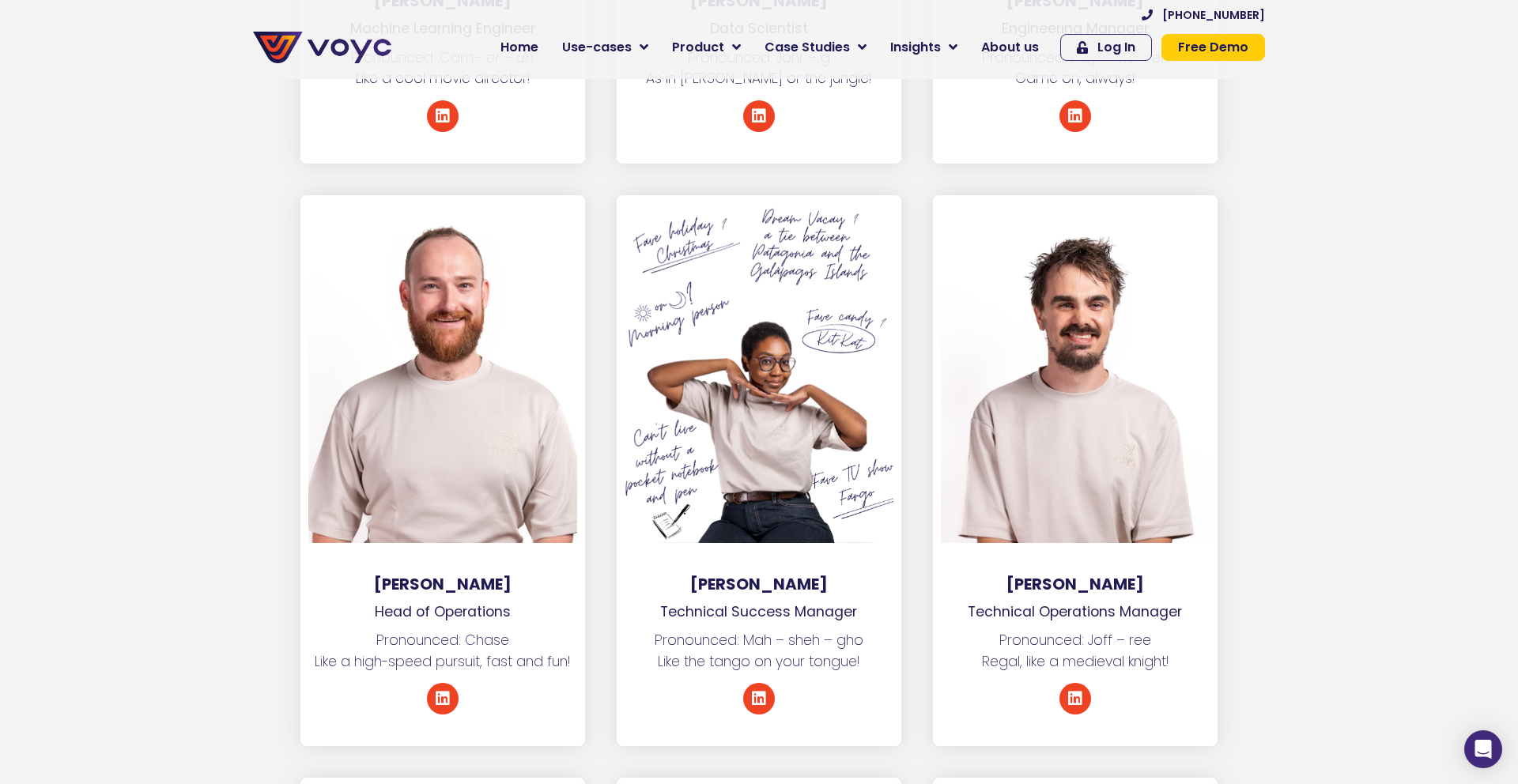
click at [756, 474] on div at bounding box center [758, 373] width 269 height 340
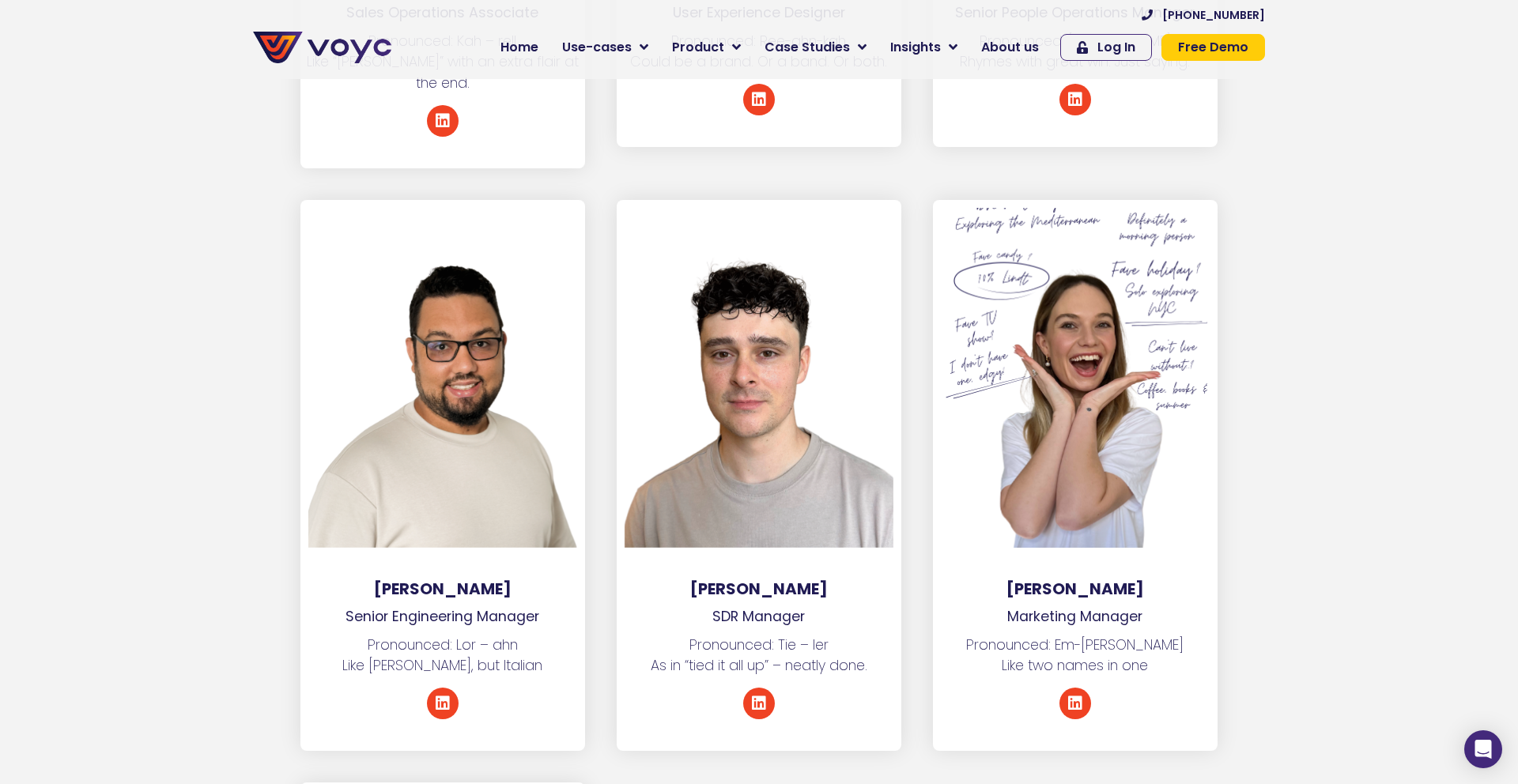
scroll to position [7185, 0]
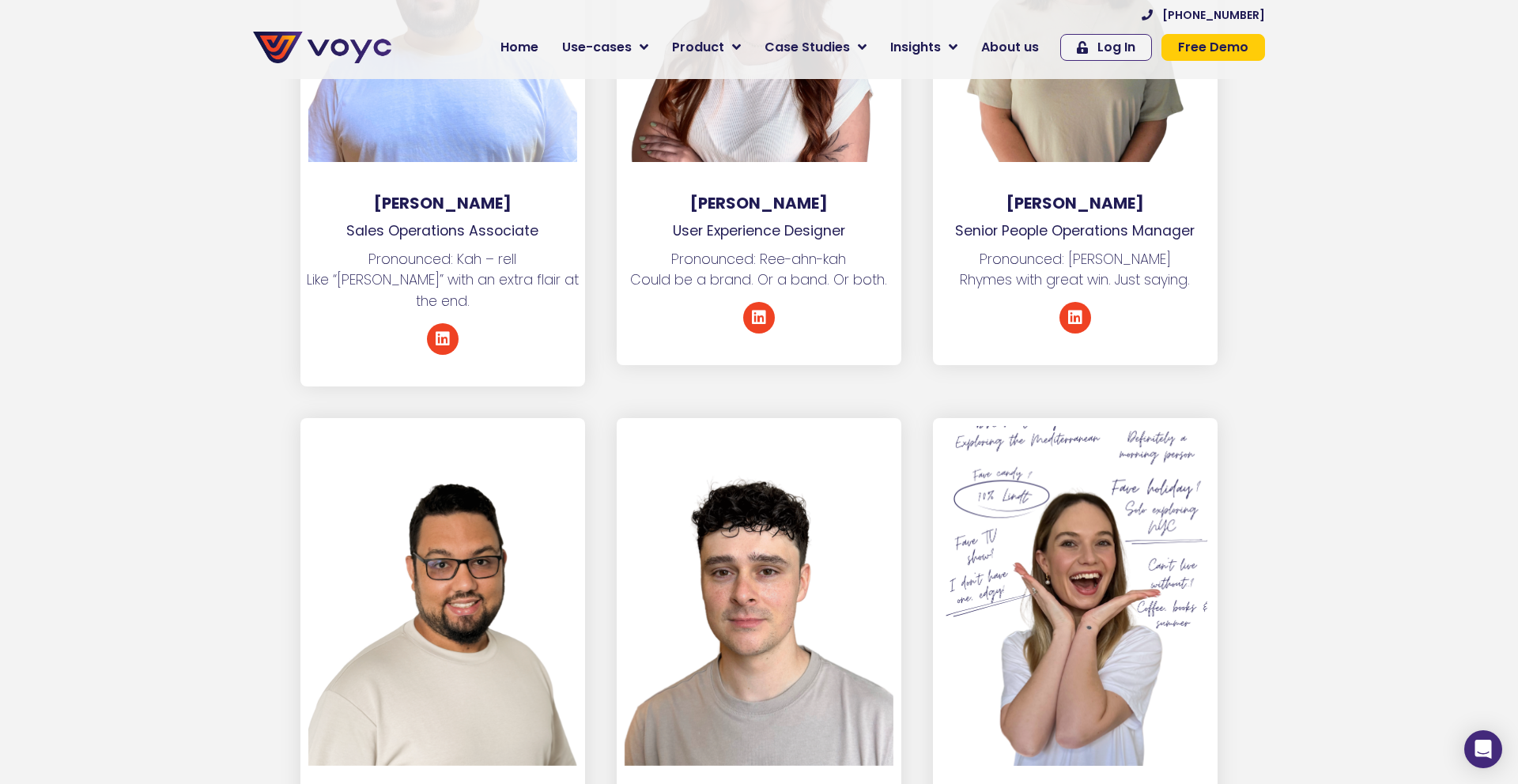
click at [1060, 443] on div at bounding box center [1074, 596] width 269 height 340
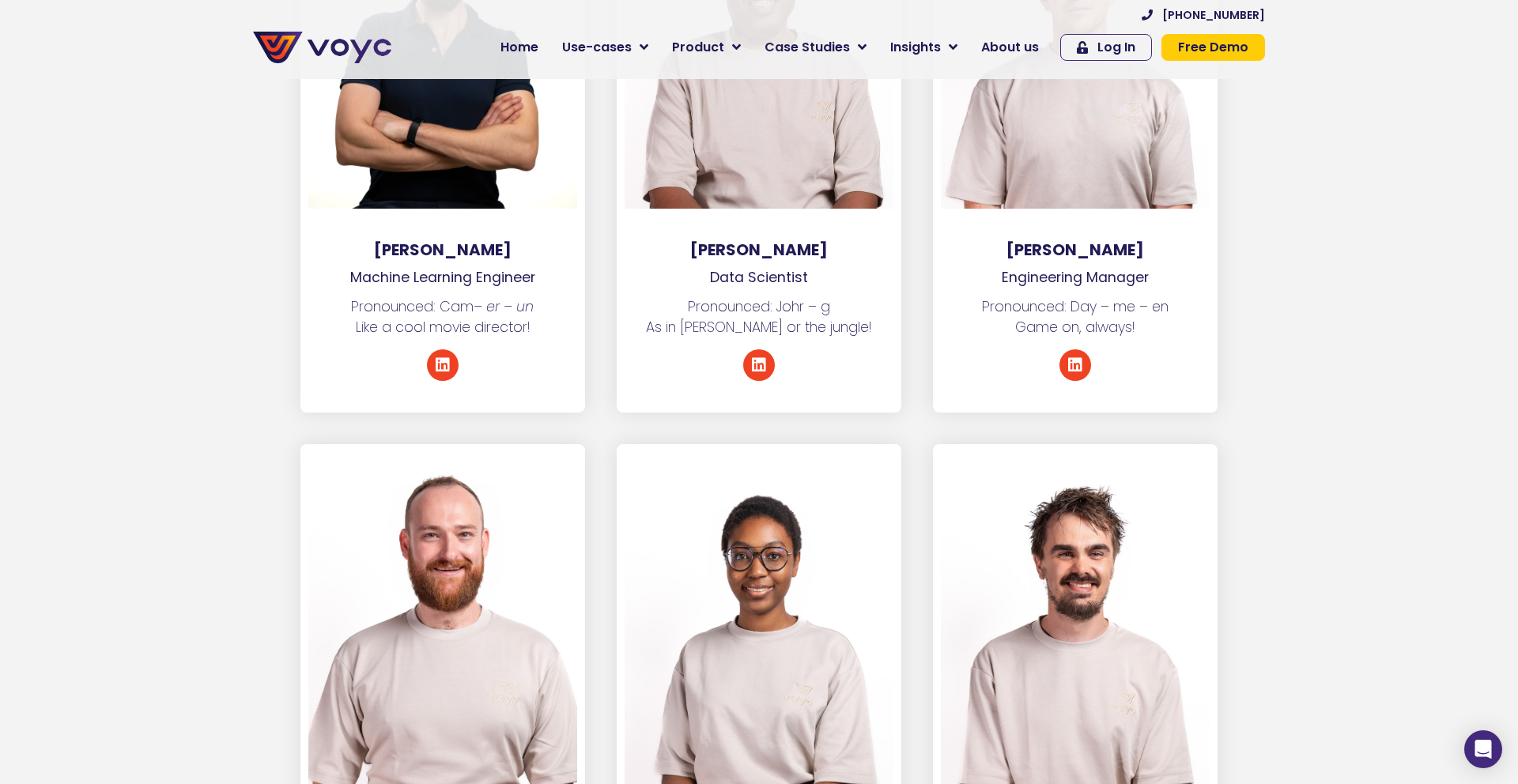
scroll to position [2658, 0]
